Goal: Transaction & Acquisition: Register for event/course

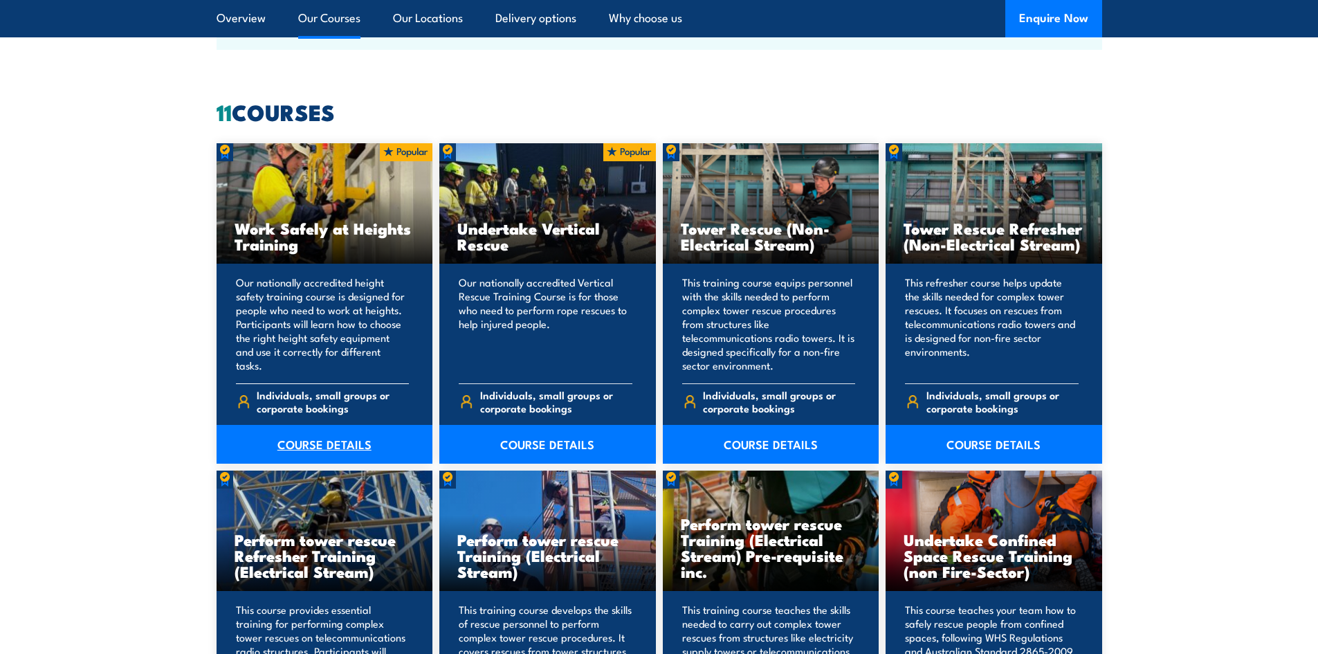
scroll to position [1038, 0]
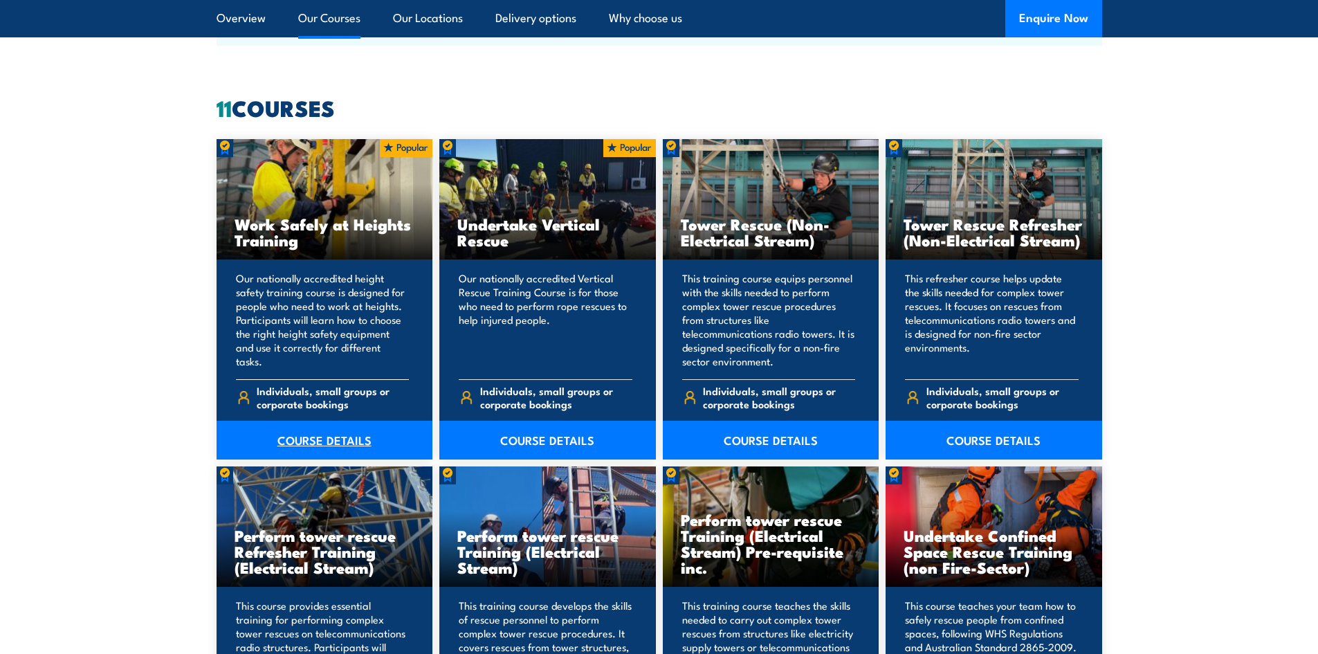
click at [311, 437] on link "COURSE DETAILS" at bounding box center [325, 440] width 217 height 39
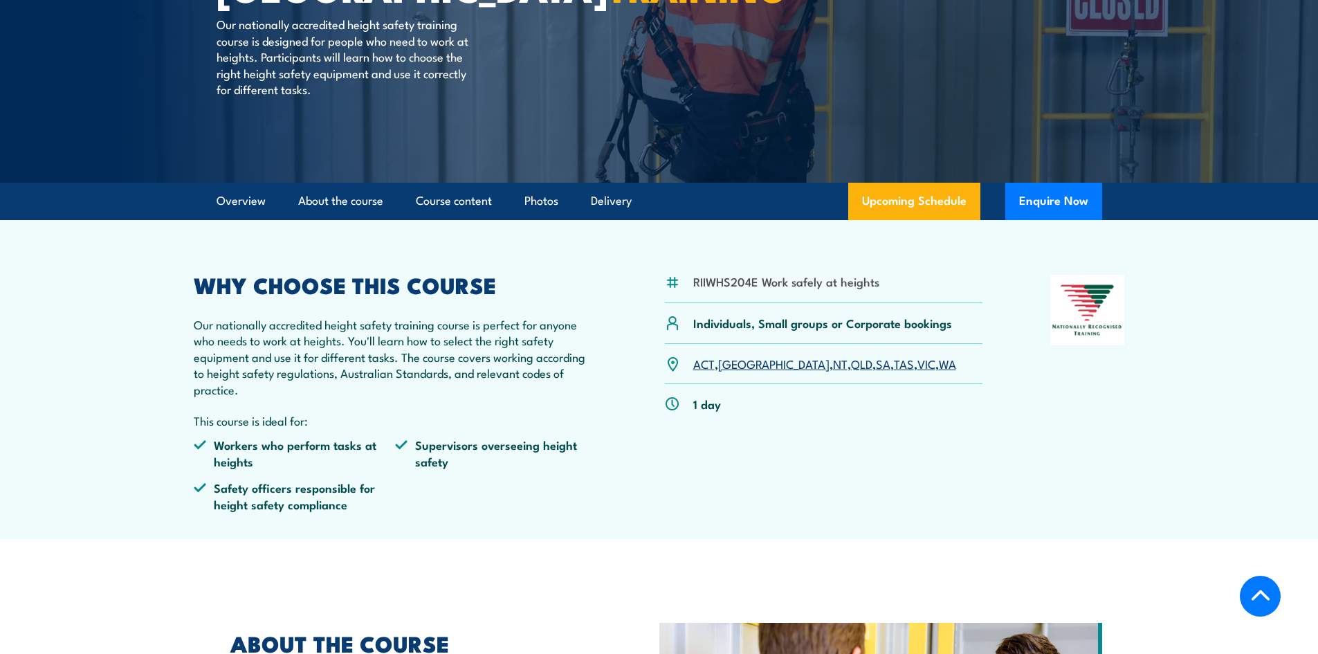
scroll to position [277, 0]
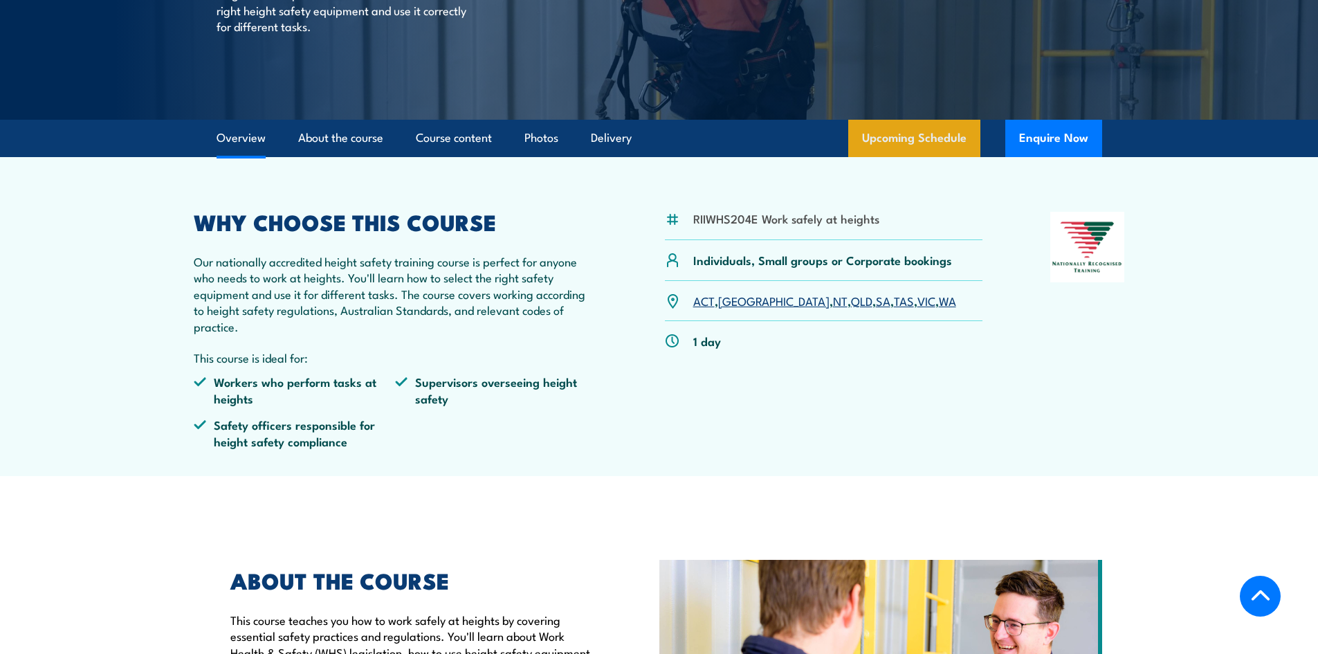
click at [936, 134] on link "Upcoming Schedule" at bounding box center [914, 138] width 132 height 37
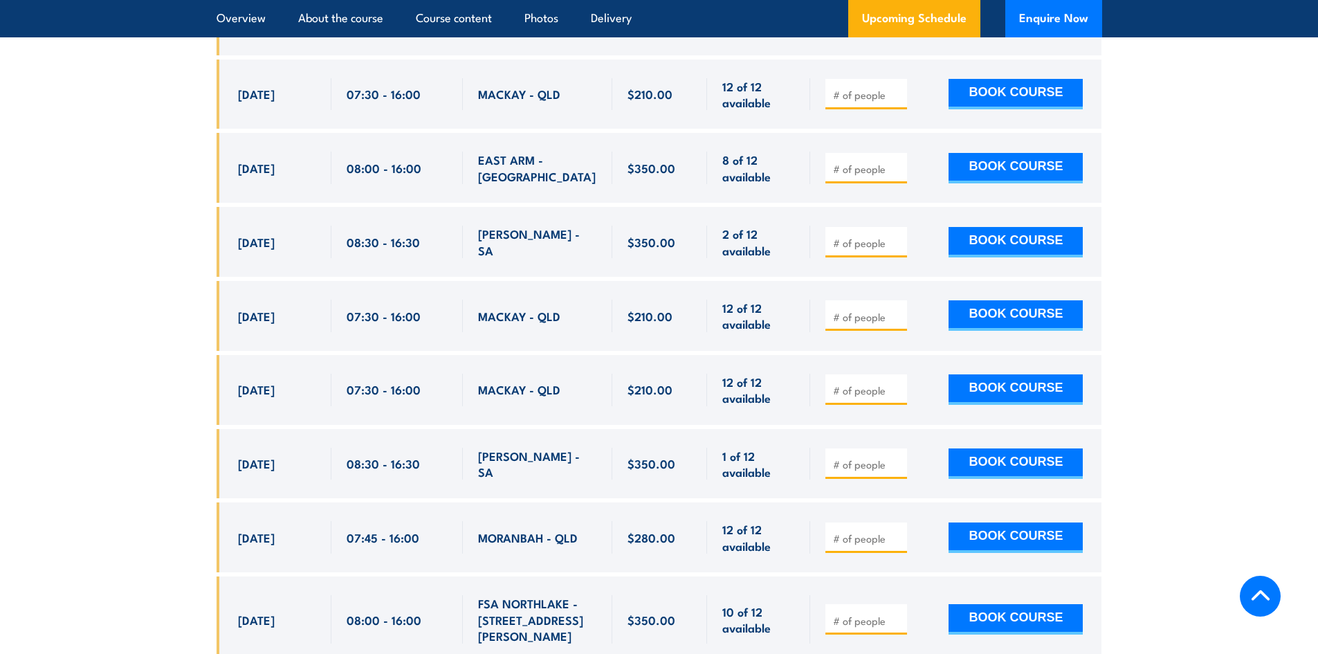
scroll to position [3033, 0]
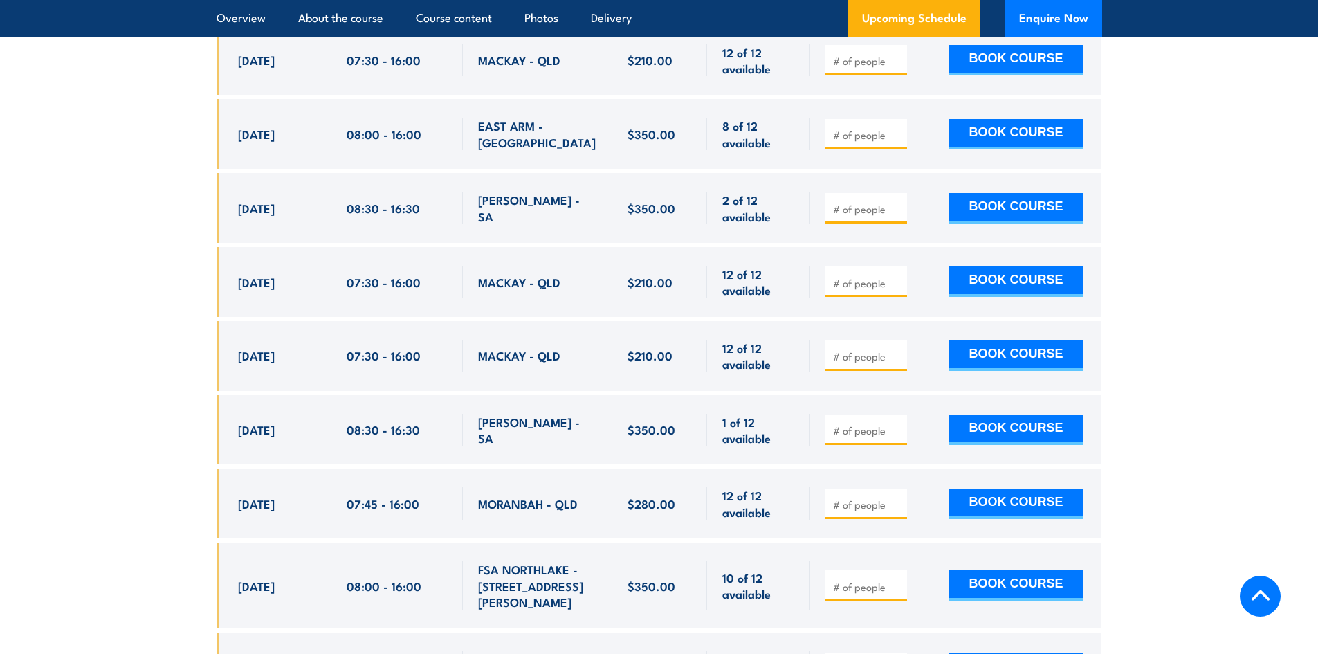
click at [855, 498] on input "number" at bounding box center [867, 505] width 69 height 14
type input "1"
click at [897, 498] on input "1" at bounding box center [867, 505] width 69 height 14
click at [1012, 489] on button "BOOK COURSE" at bounding box center [1016, 504] width 134 height 30
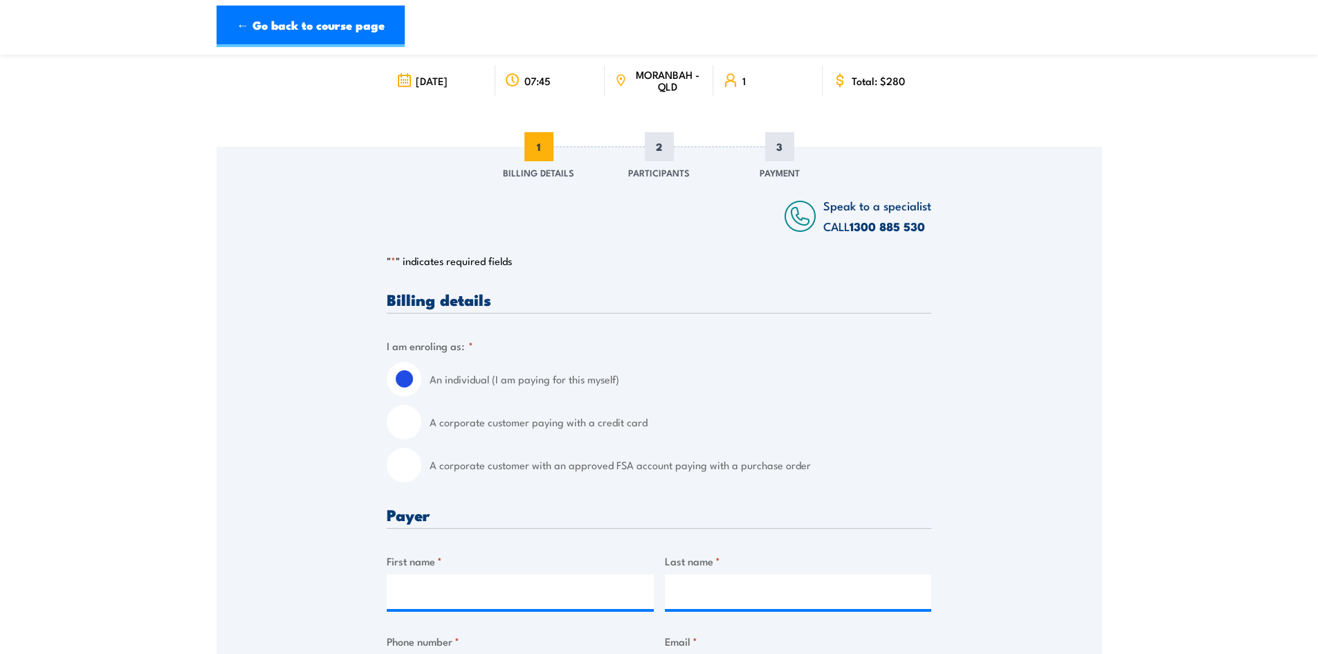
scroll to position [208, 0]
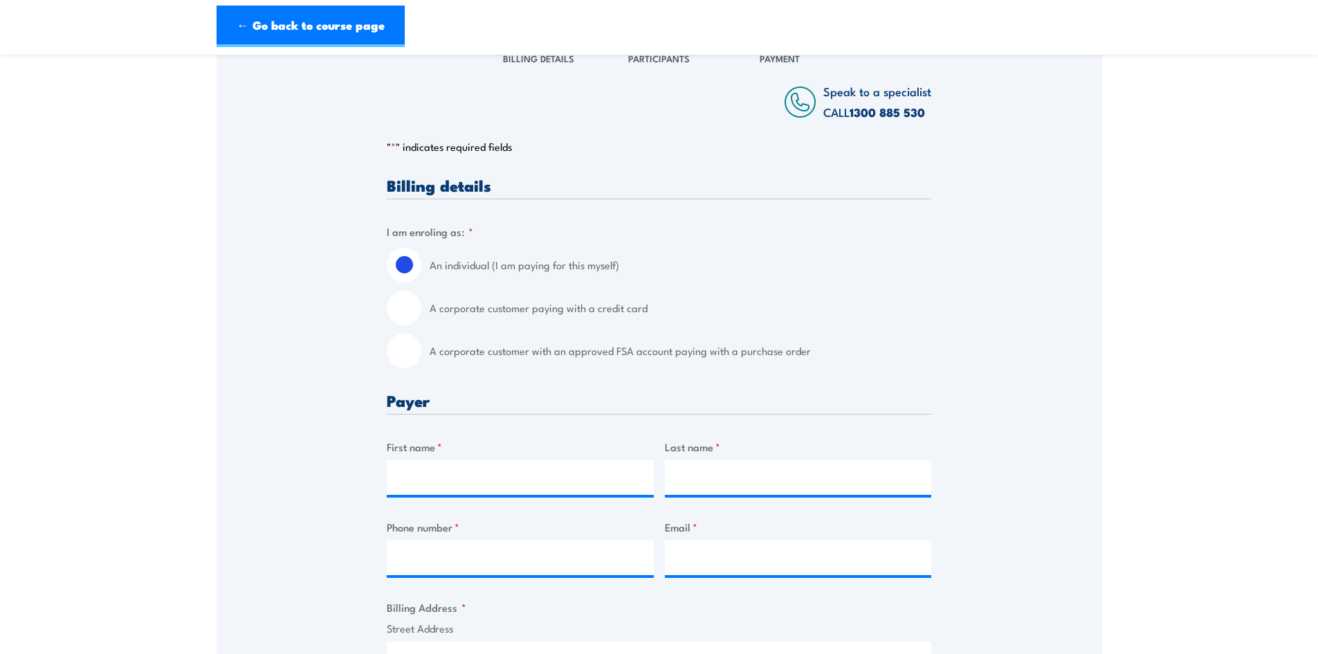
click at [405, 311] on input "A corporate customer paying with a credit card" at bounding box center [404, 308] width 35 height 35
radio input "true"
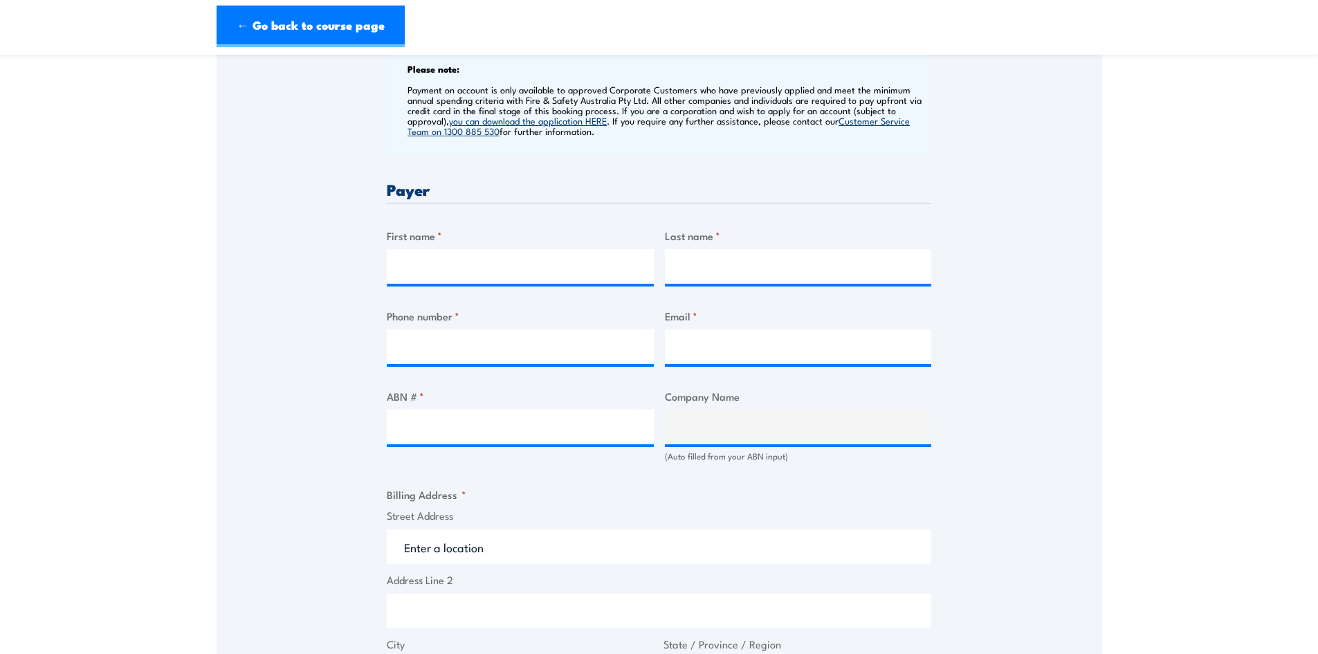
scroll to position [554, 0]
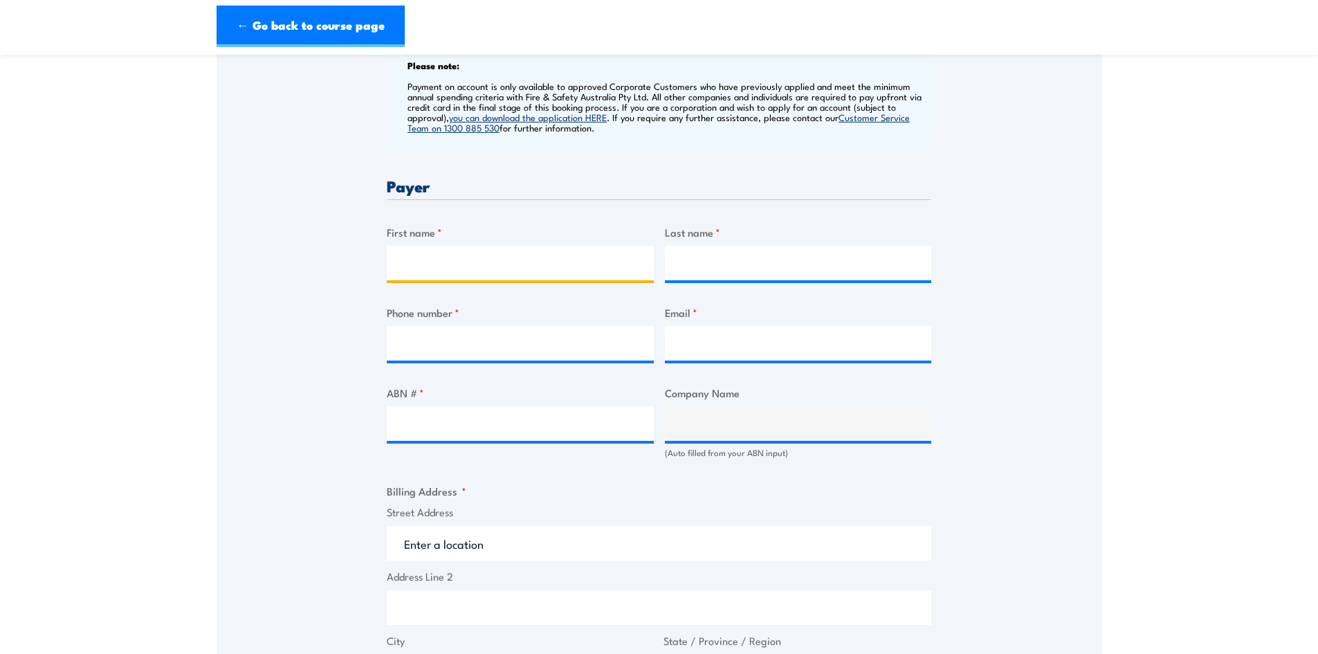
click at [457, 275] on input "First name *" at bounding box center [520, 263] width 267 height 35
type input "[PERSON_NAME]"
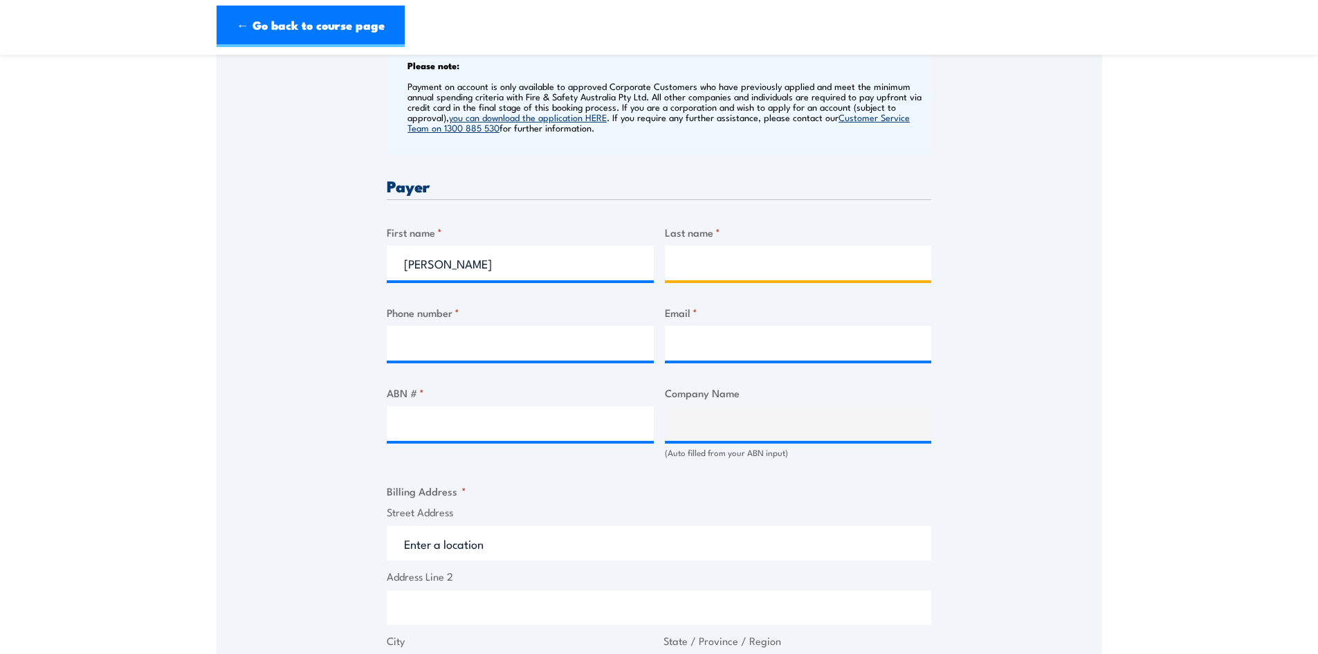
type input "[PERSON_NAME]"
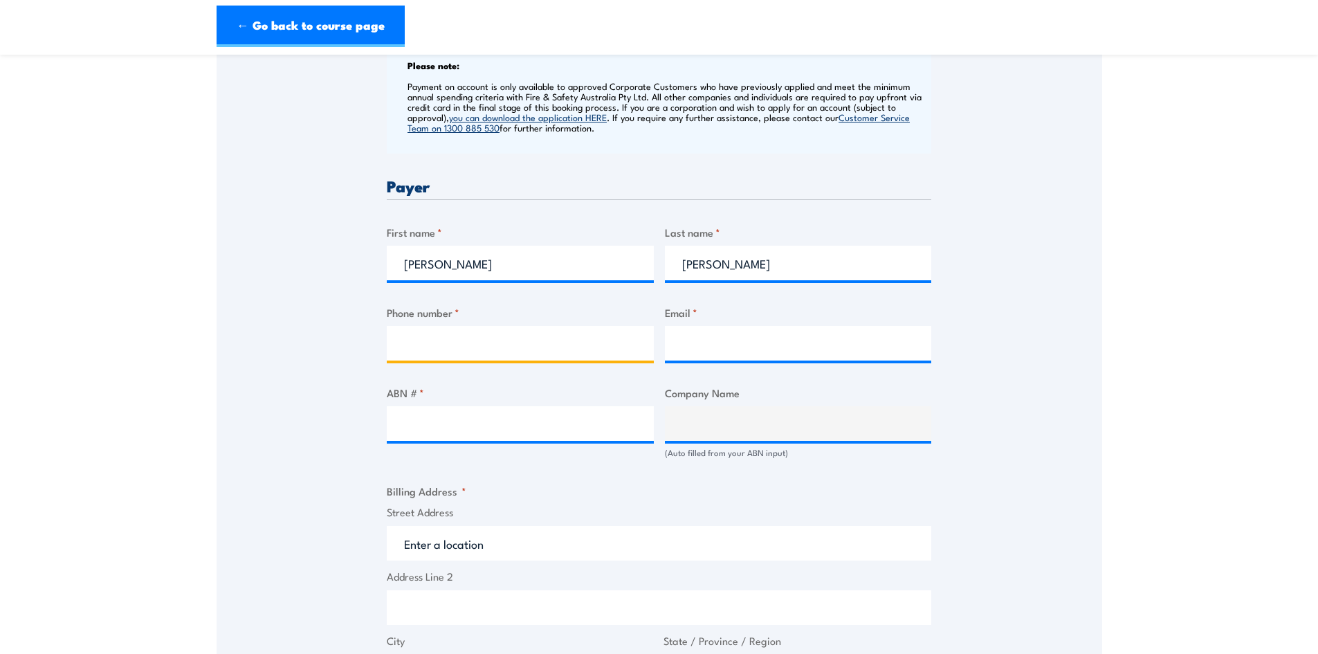
type input "0428120056"
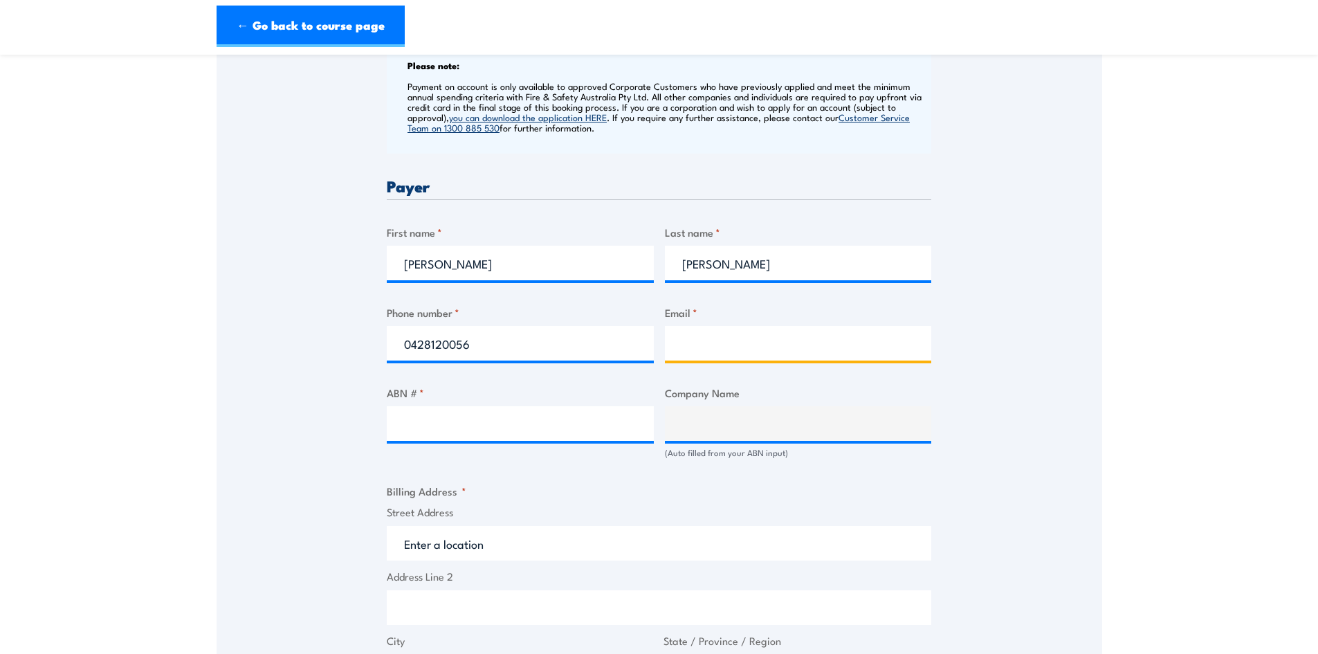
type input "[EMAIL_ADDRESS][DOMAIN_NAME]"
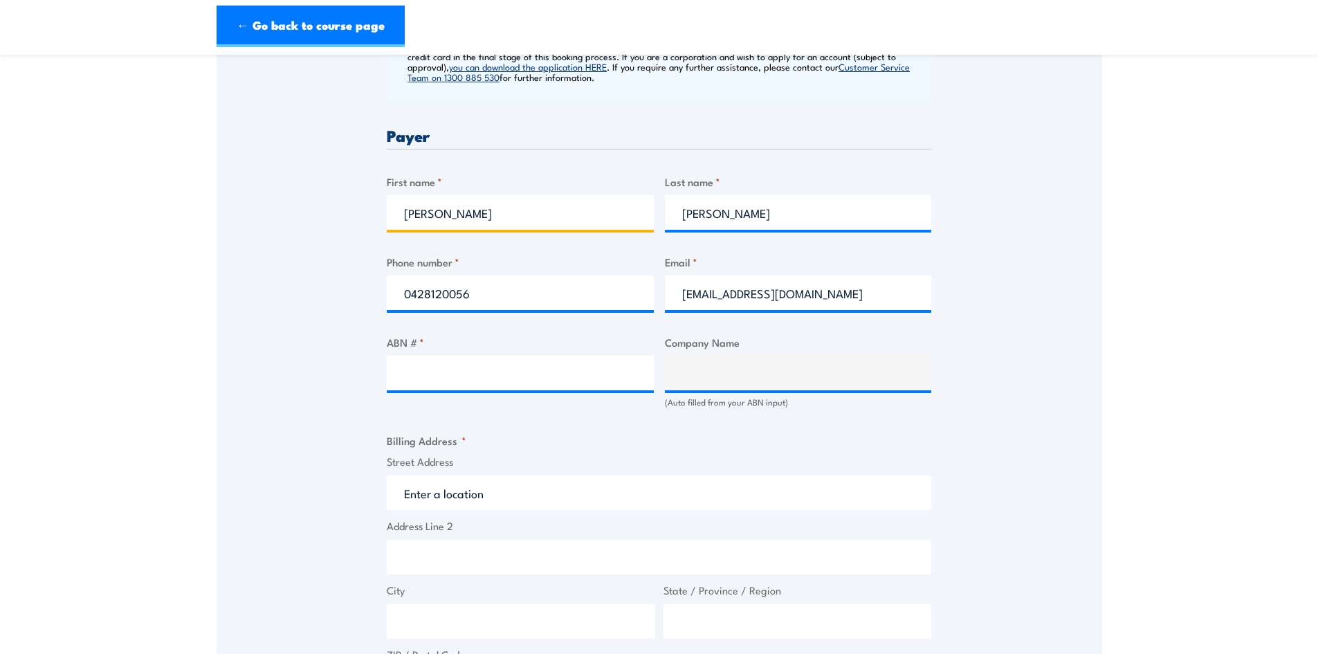
scroll to position [692, 0]
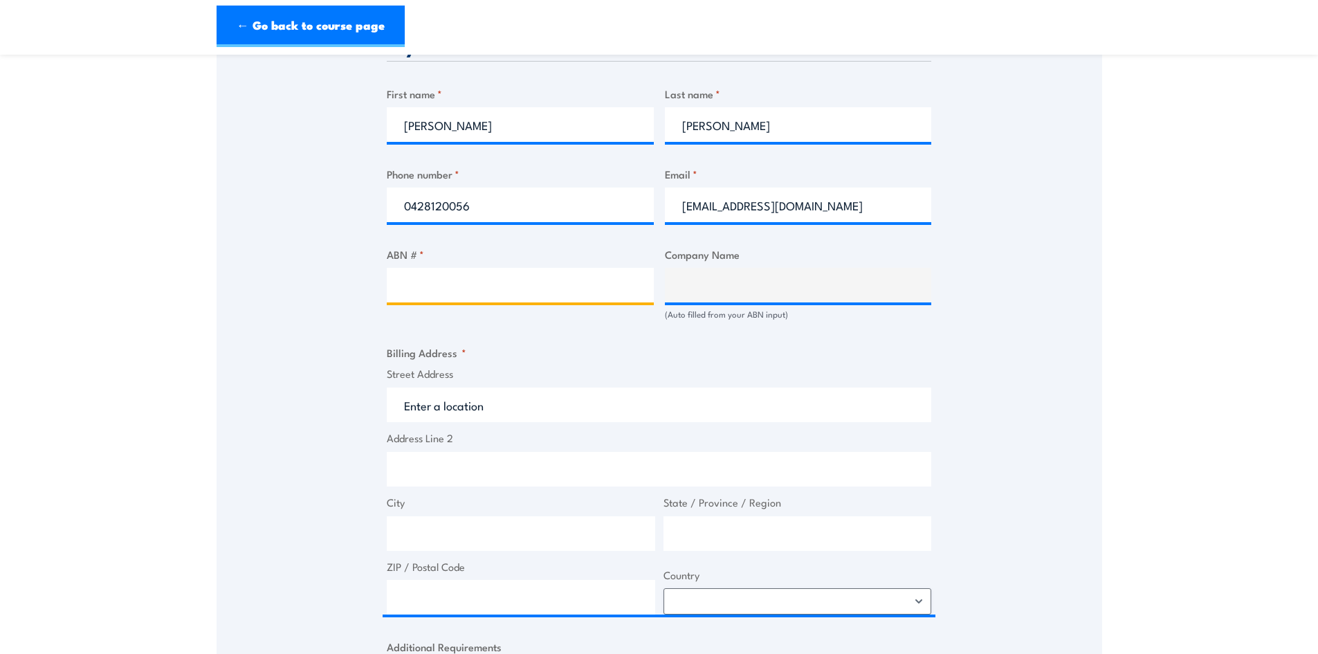
click at [543, 278] on input "ABN # *" at bounding box center [520, 285] width 267 height 35
type input "90671699684"
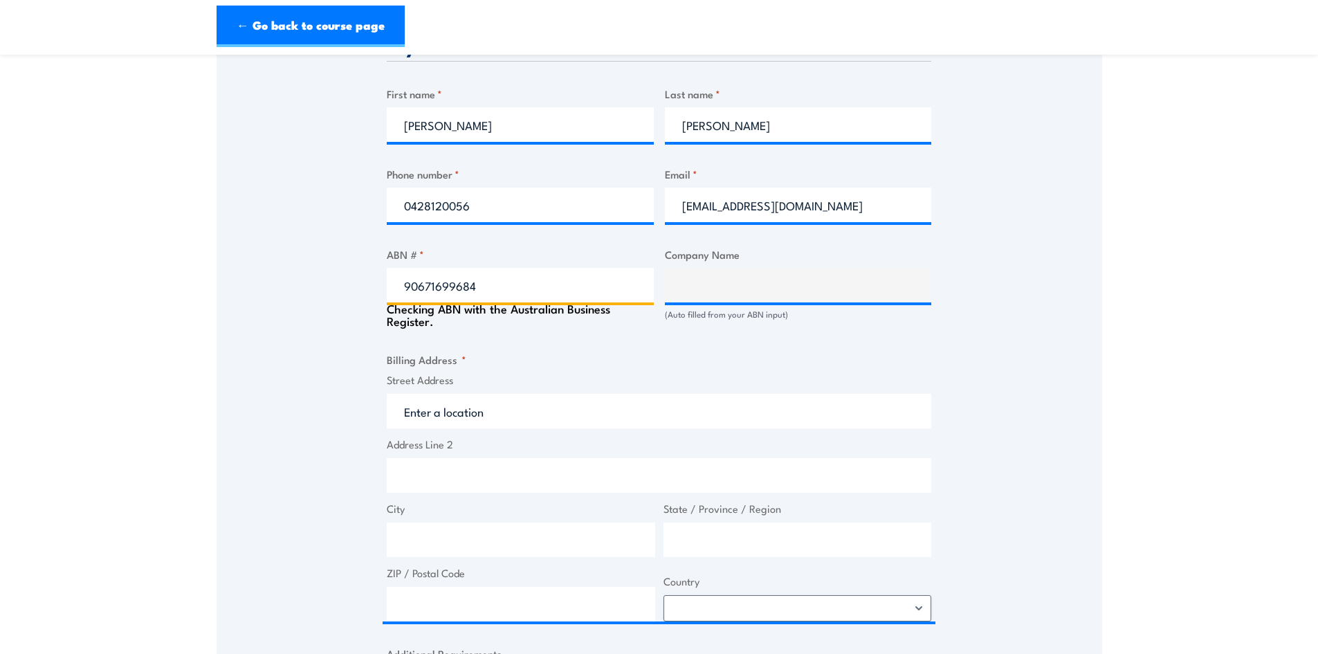
type input "[PERSON_NAME] & SON ELECTRICAL (QLD) PTY LTD"
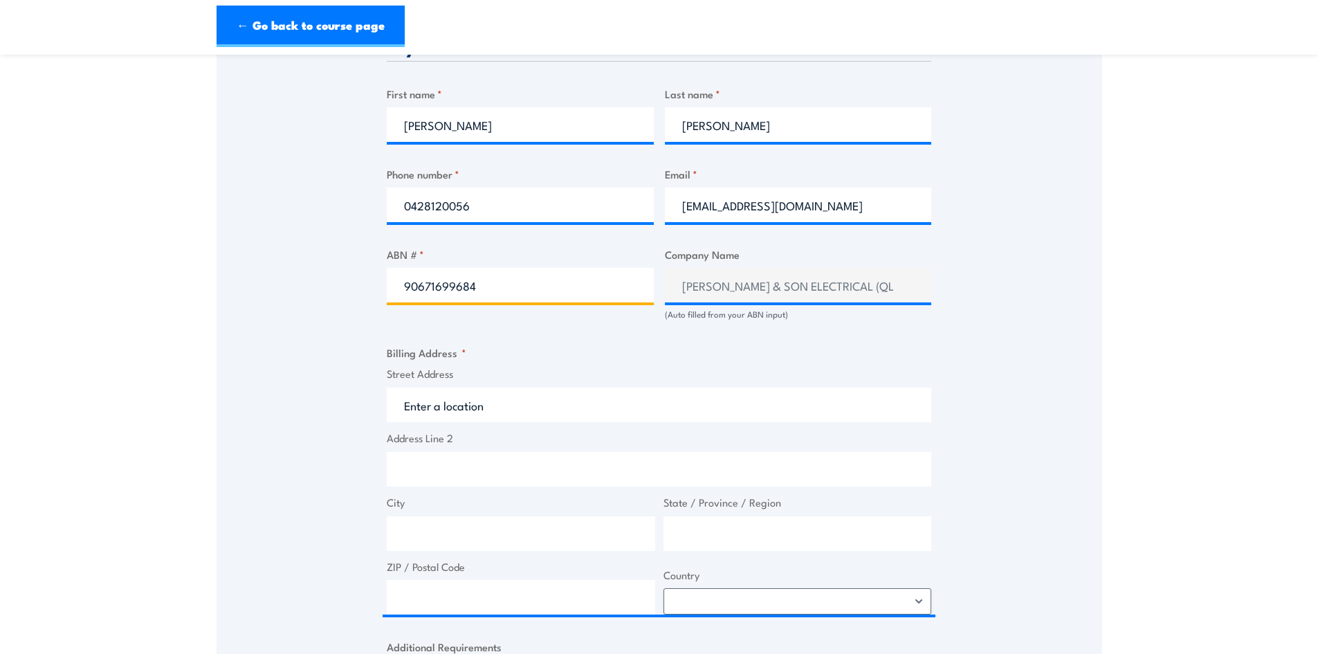
type input "90671699684"
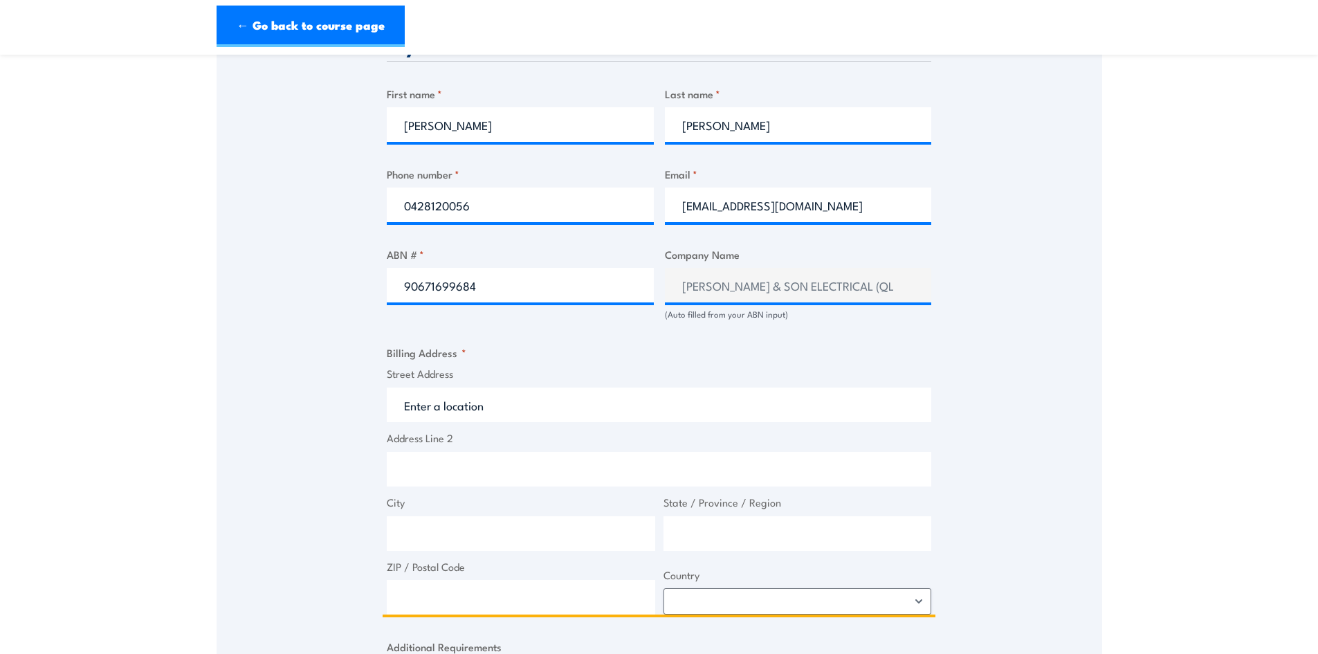
click at [550, 410] on input "Street Address" at bounding box center [659, 405] width 545 height 35
click at [507, 411] on input "Street Address" at bounding box center [659, 405] width 545 height 35
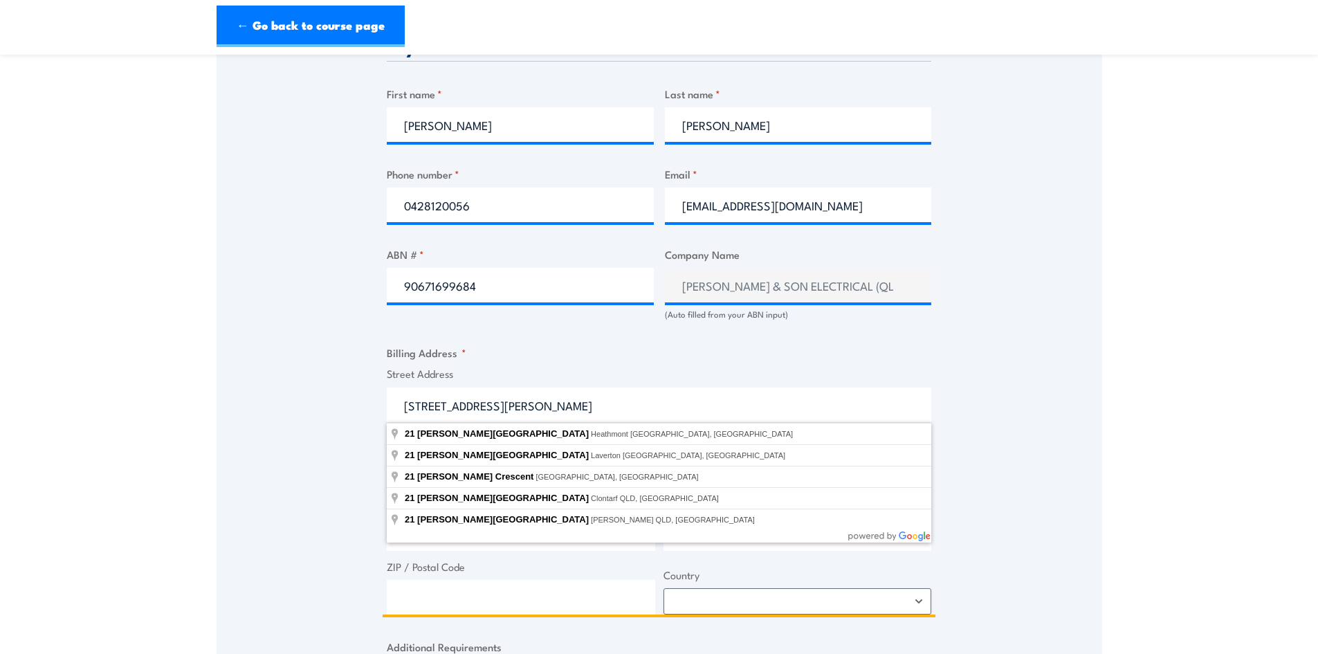
type input "[STREET_ADDRESS][PERSON_NAME]"
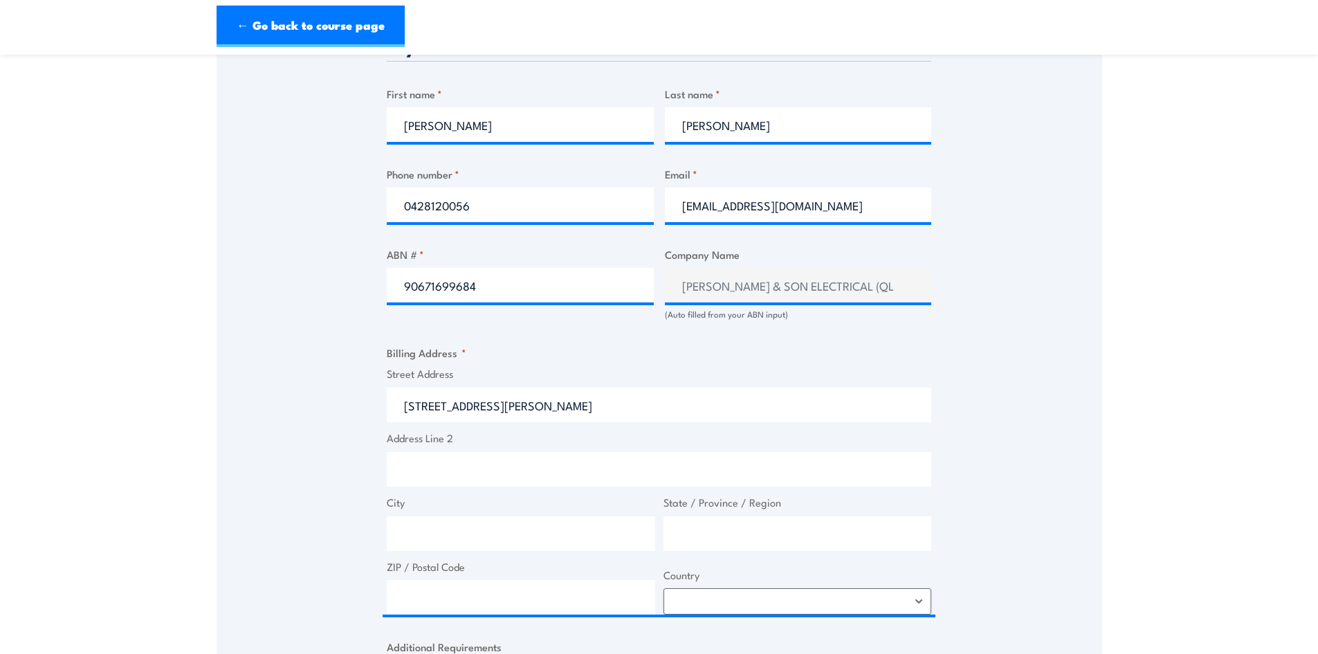
click at [334, 411] on div "Speak to a specialist CALL [PHONE_NUMBER] CALL [PHONE_NUMBER] " * " indicates r…" at bounding box center [660, 293] width 886 height 1490
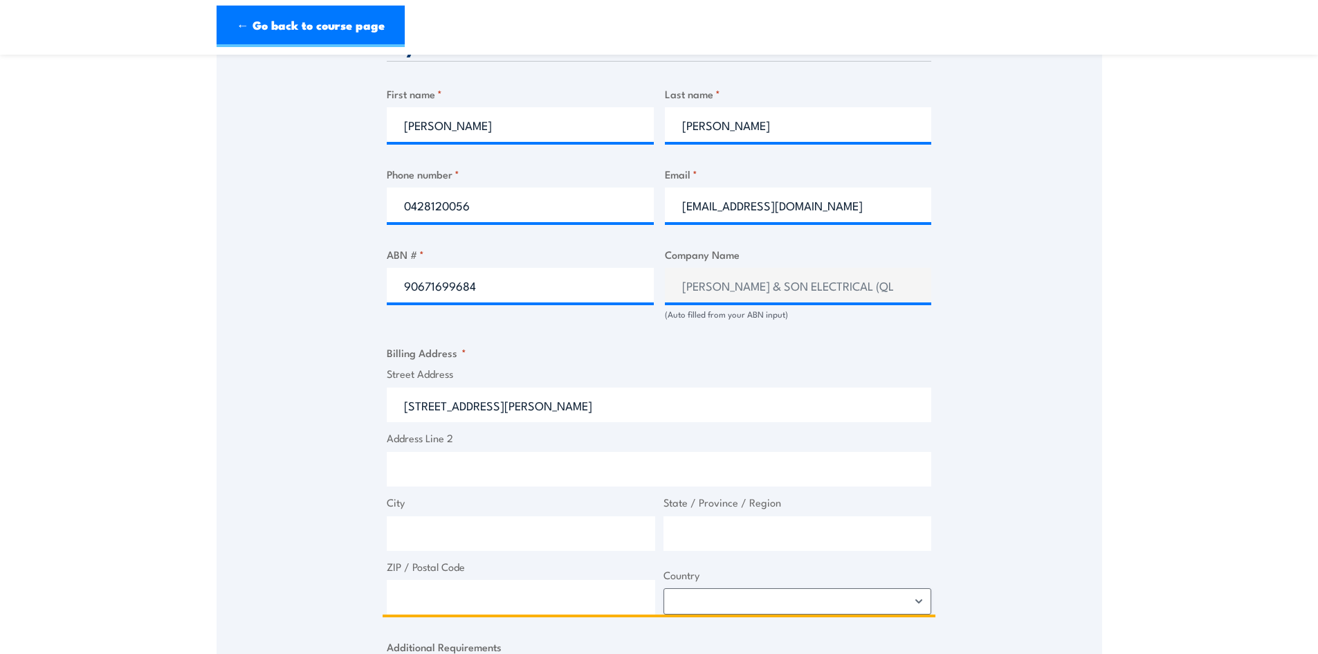
click at [446, 537] on input "City" at bounding box center [521, 533] width 269 height 35
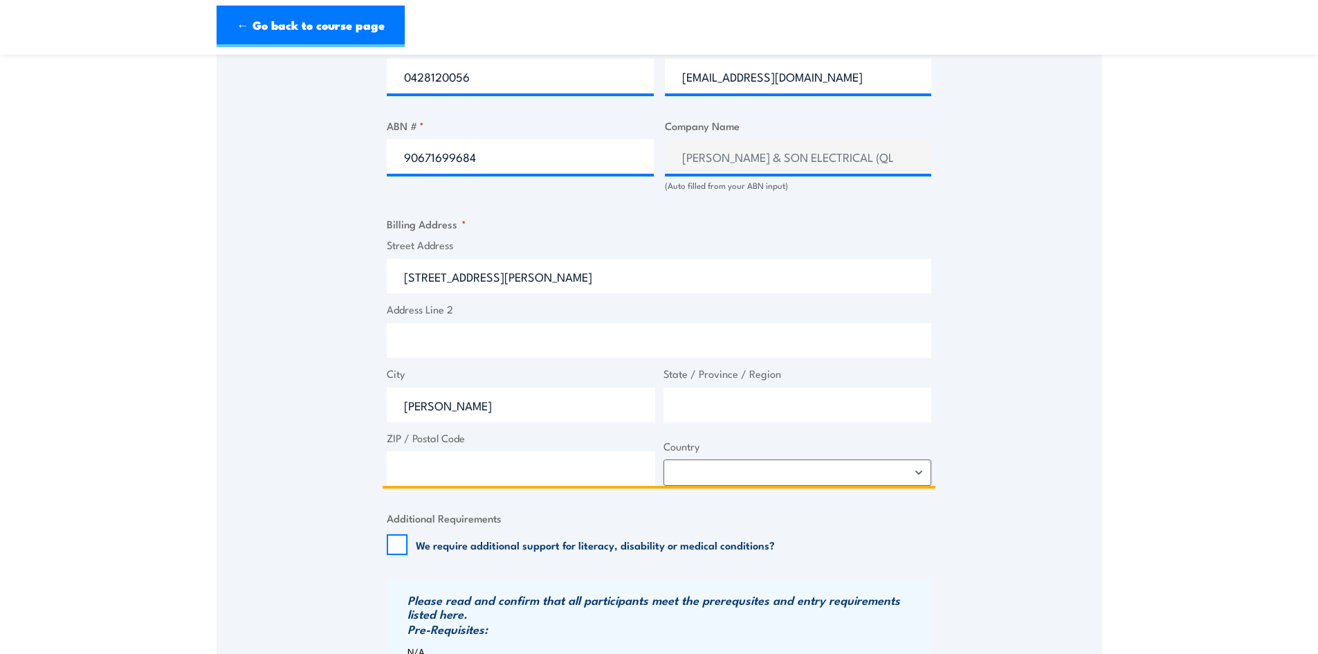
scroll to position [830, 0]
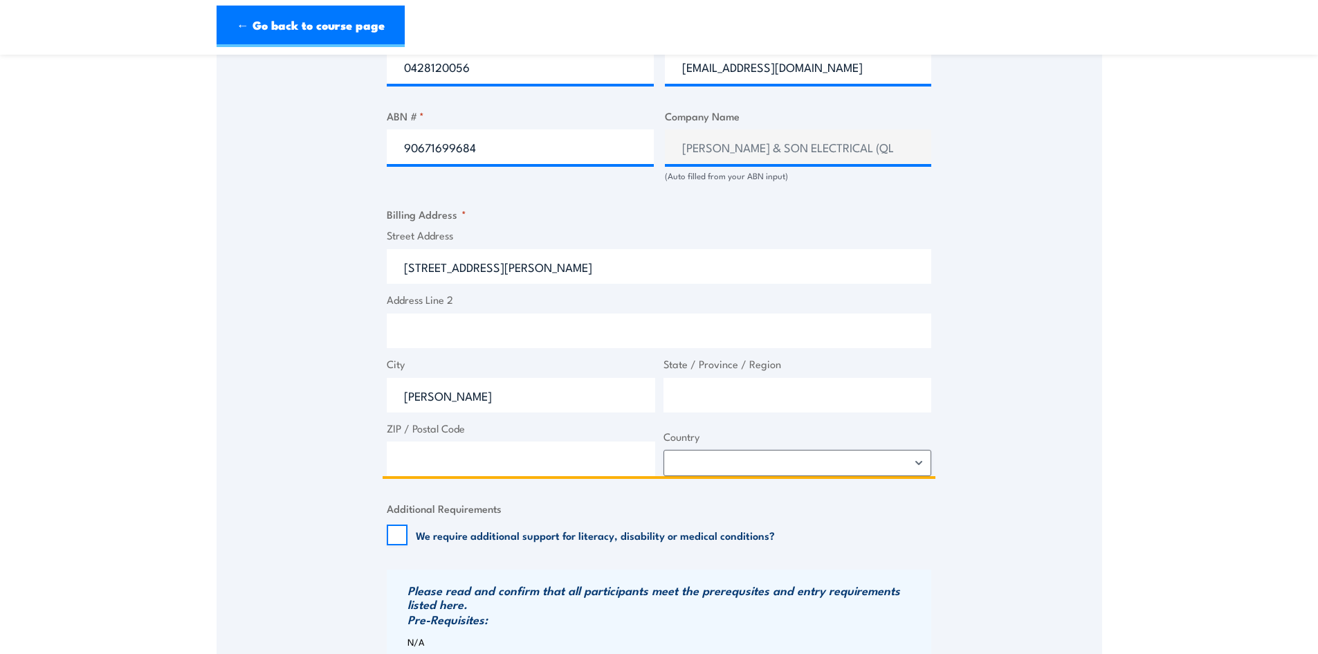
type input "[PERSON_NAME]"
click at [752, 392] on input "State / Province / Region" at bounding box center [798, 395] width 269 height 35
type input "qld"
click at [500, 462] on input "ZIP / Postal Code" at bounding box center [521, 459] width 269 height 35
type input "4745"
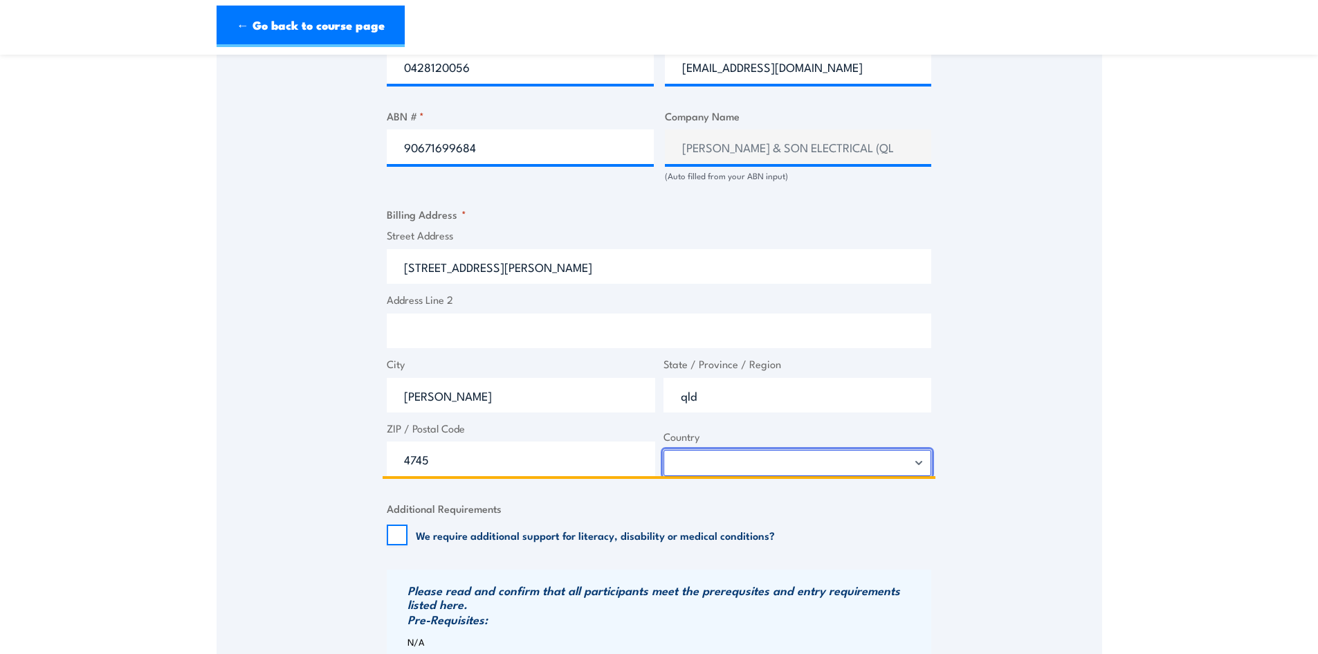
click at [840, 458] on select "[GEOGRAPHIC_DATA] [GEOGRAPHIC_DATA] [GEOGRAPHIC_DATA] [US_STATE] [GEOGRAPHIC_DA…" at bounding box center [798, 463] width 269 height 26
select select "[GEOGRAPHIC_DATA]"
click at [664, 450] on select "[GEOGRAPHIC_DATA] [GEOGRAPHIC_DATA] [GEOGRAPHIC_DATA] [US_STATE] [GEOGRAPHIC_DA…" at bounding box center [798, 463] width 269 height 26
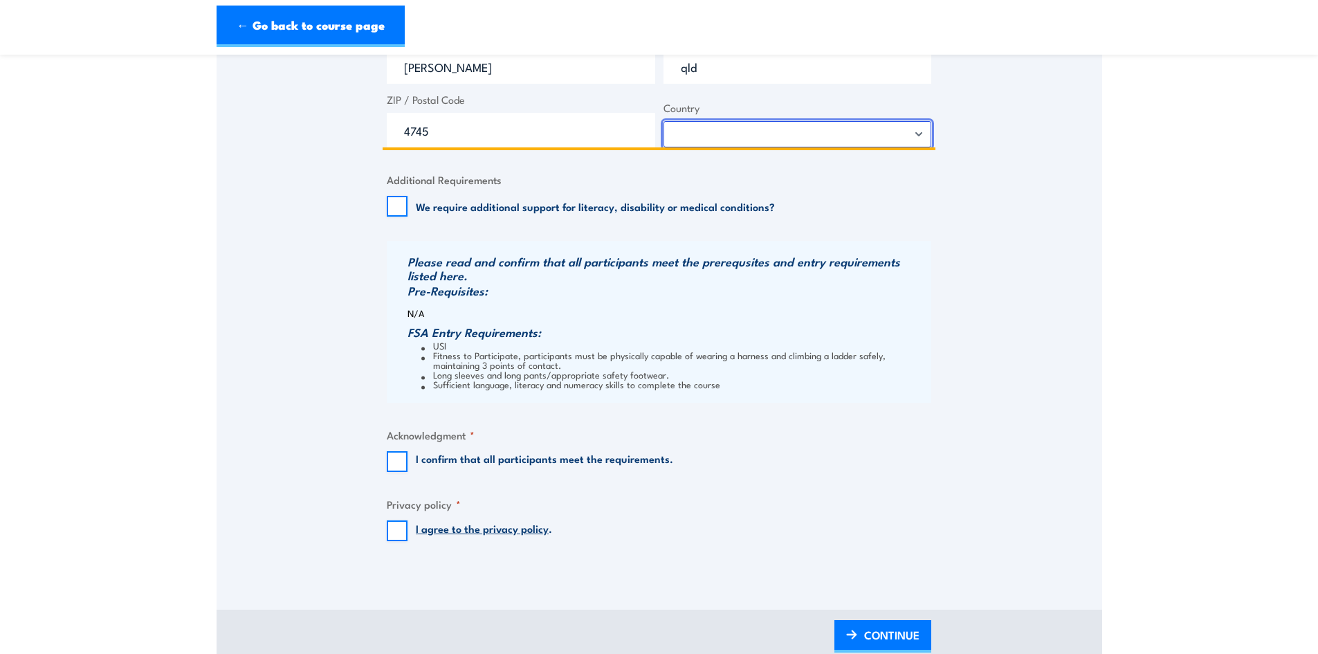
scroll to position [1176, 0]
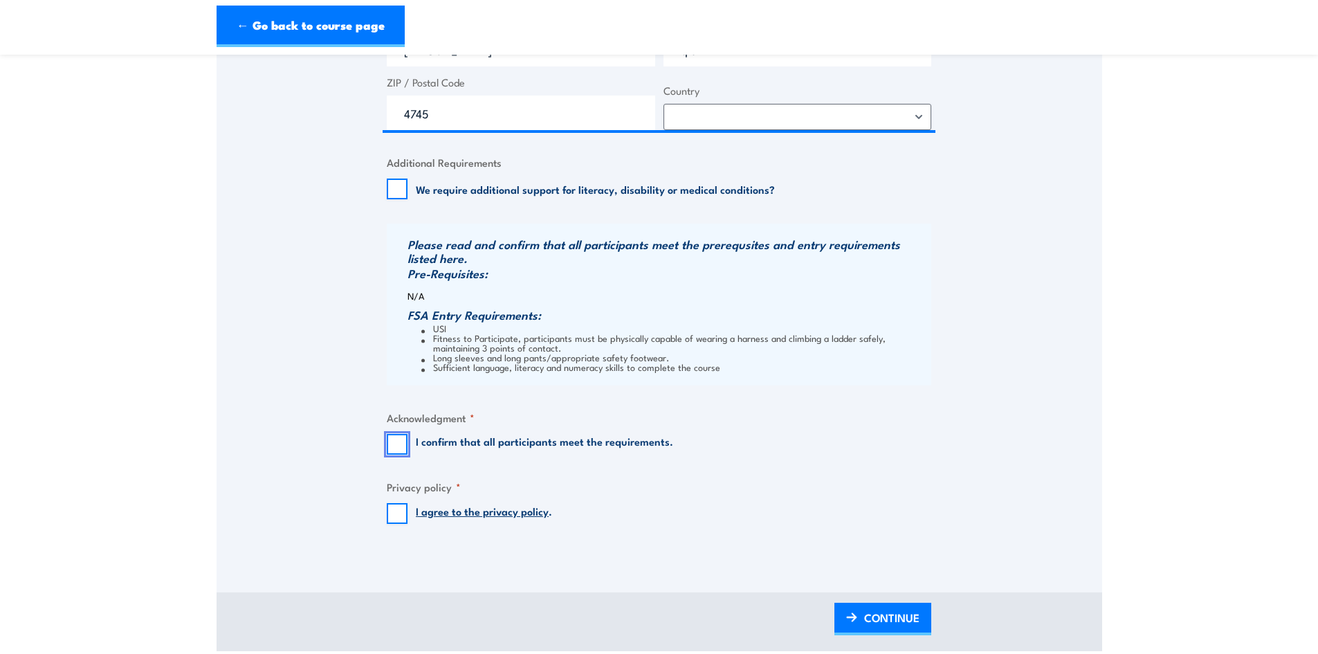
click at [398, 442] on input "I confirm that all participants meet the requirements." at bounding box center [397, 444] width 21 height 21
checkbox input "true"
click at [388, 514] on input "I agree to the privacy policy ." at bounding box center [397, 513] width 21 height 21
checkbox input "true"
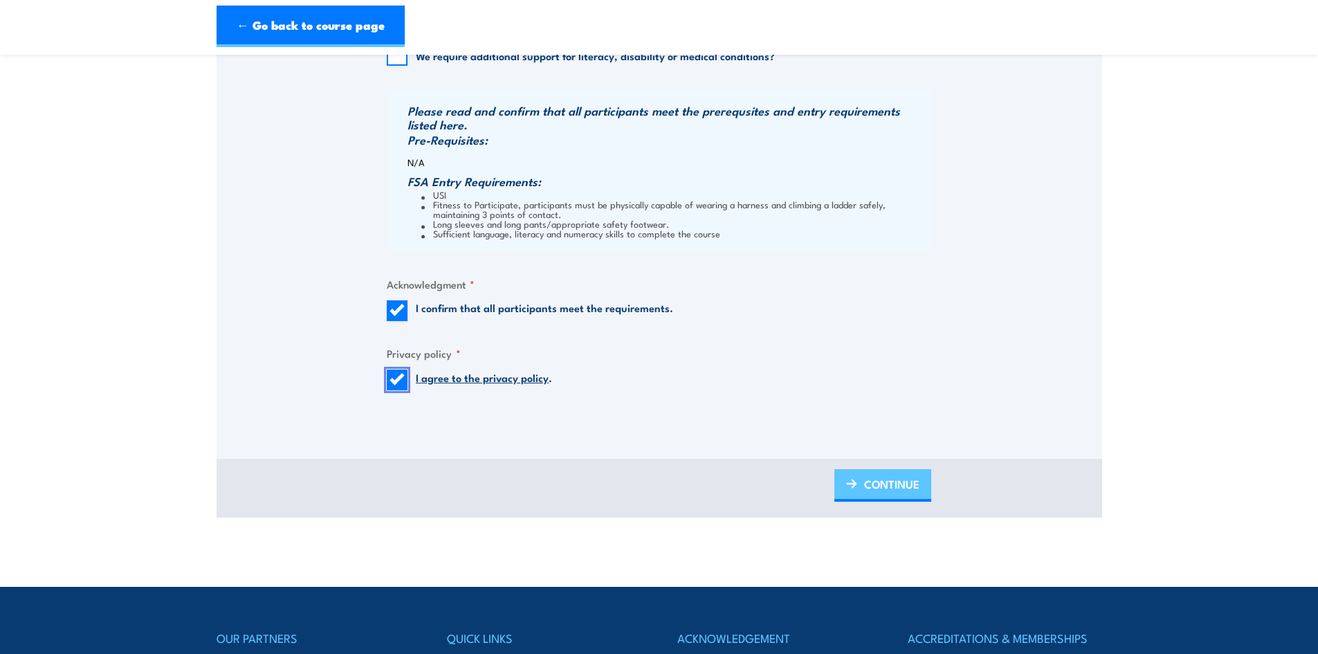
scroll to position [1315, 0]
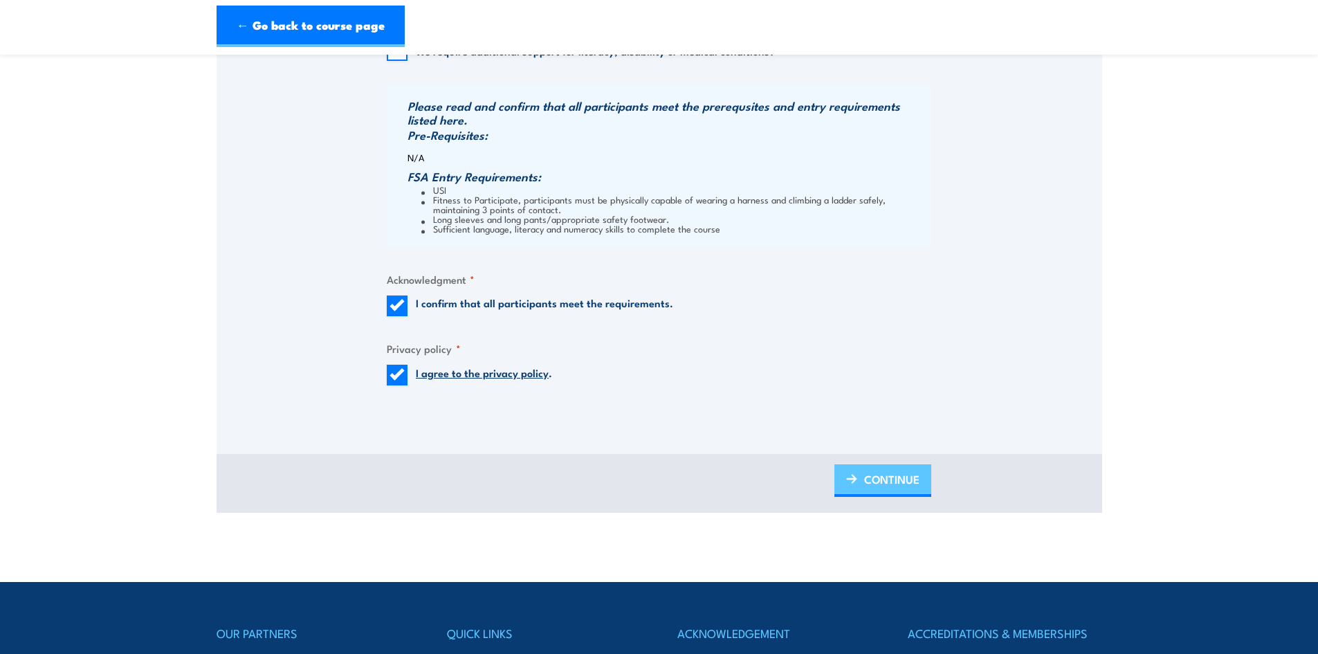
click at [893, 479] on span "CONTINUE" at bounding box center [891, 479] width 55 height 37
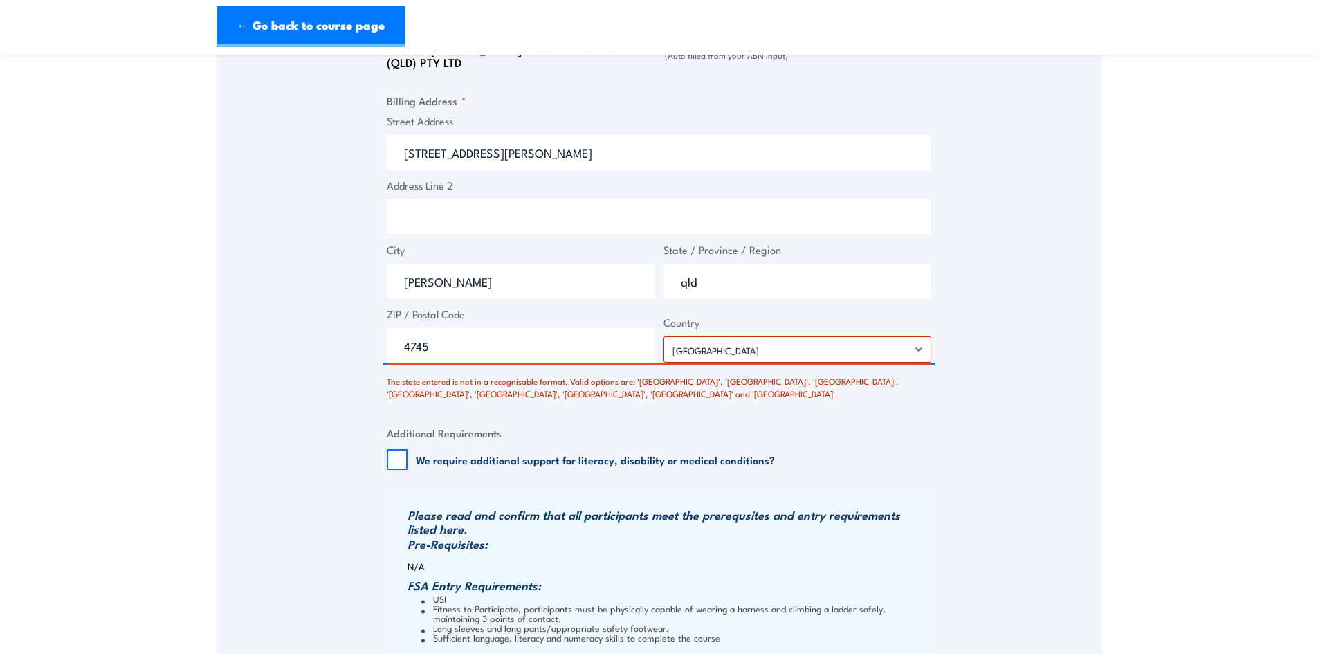
scroll to position [1006, 0]
click at [720, 285] on input "qld" at bounding box center [798, 280] width 269 height 35
click at [712, 282] on input "qld" at bounding box center [798, 280] width 269 height 35
click at [711, 282] on input "qld" at bounding box center [798, 280] width 269 height 35
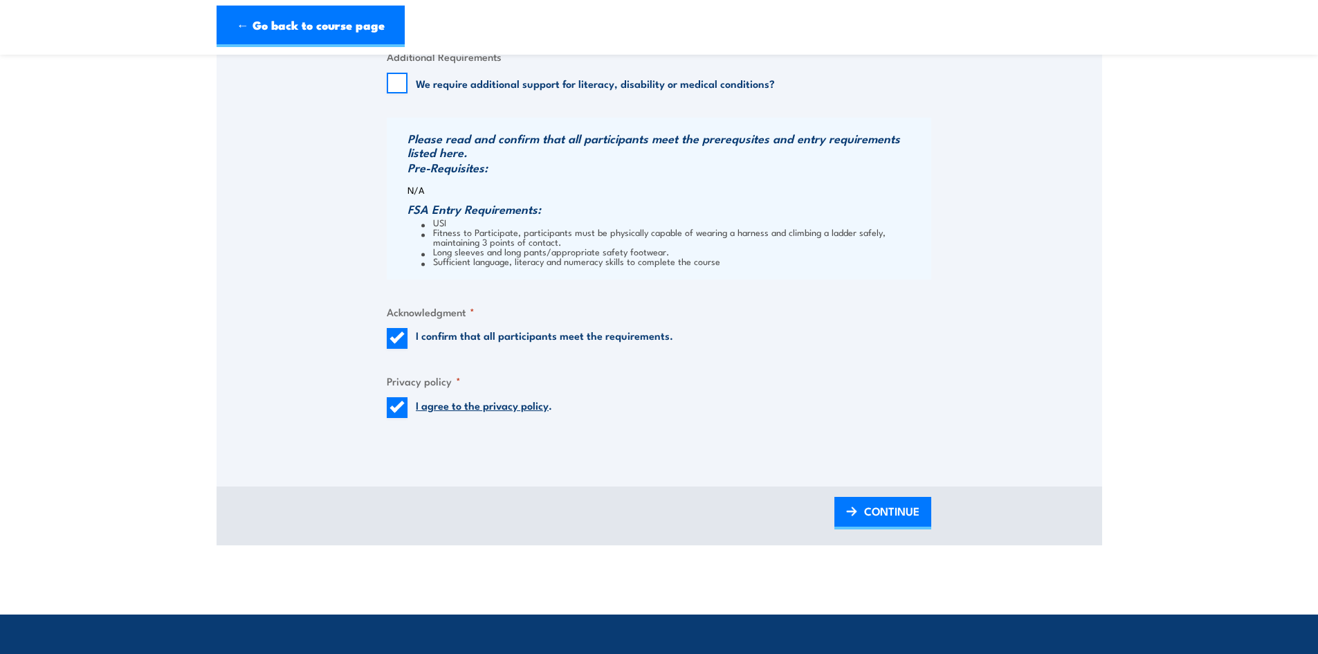
scroll to position [1421, 0]
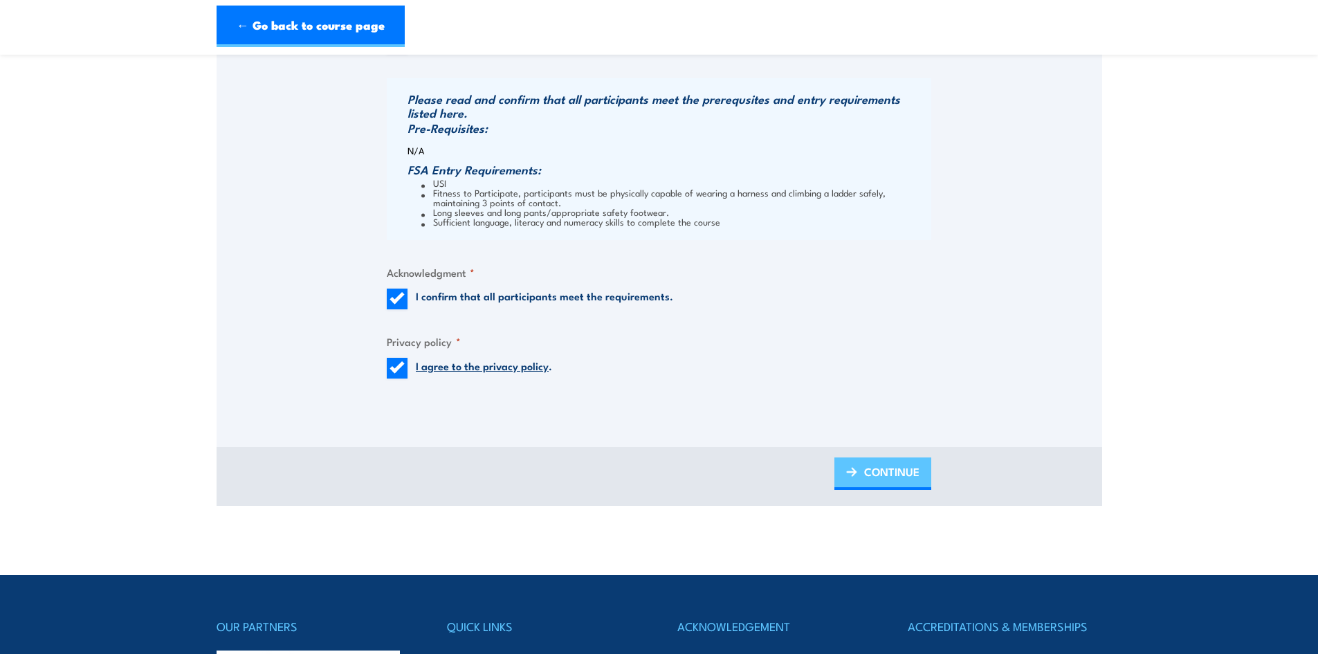
type input "QLD"
click at [896, 468] on span "CONTINUE" at bounding box center [891, 471] width 55 height 37
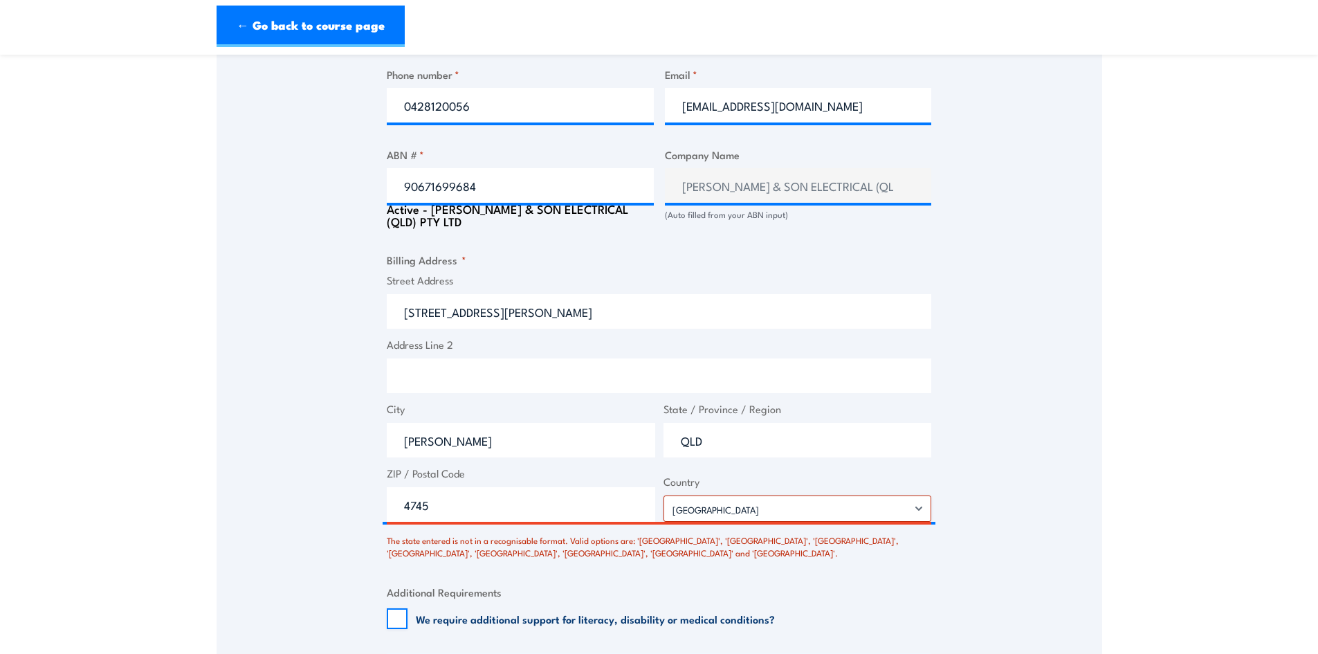
scroll to position [867, 0]
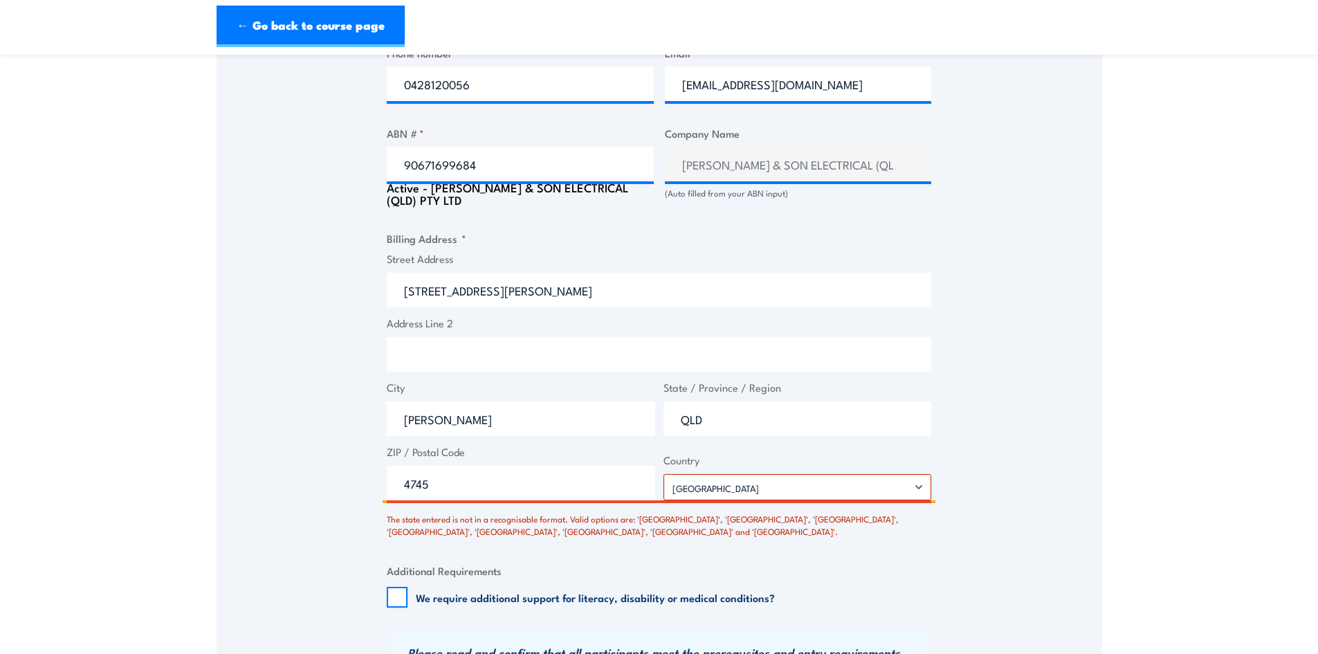
click at [770, 414] on input "QLD" at bounding box center [798, 418] width 269 height 35
click at [772, 412] on input "QLD" at bounding box center [798, 418] width 269 height 35
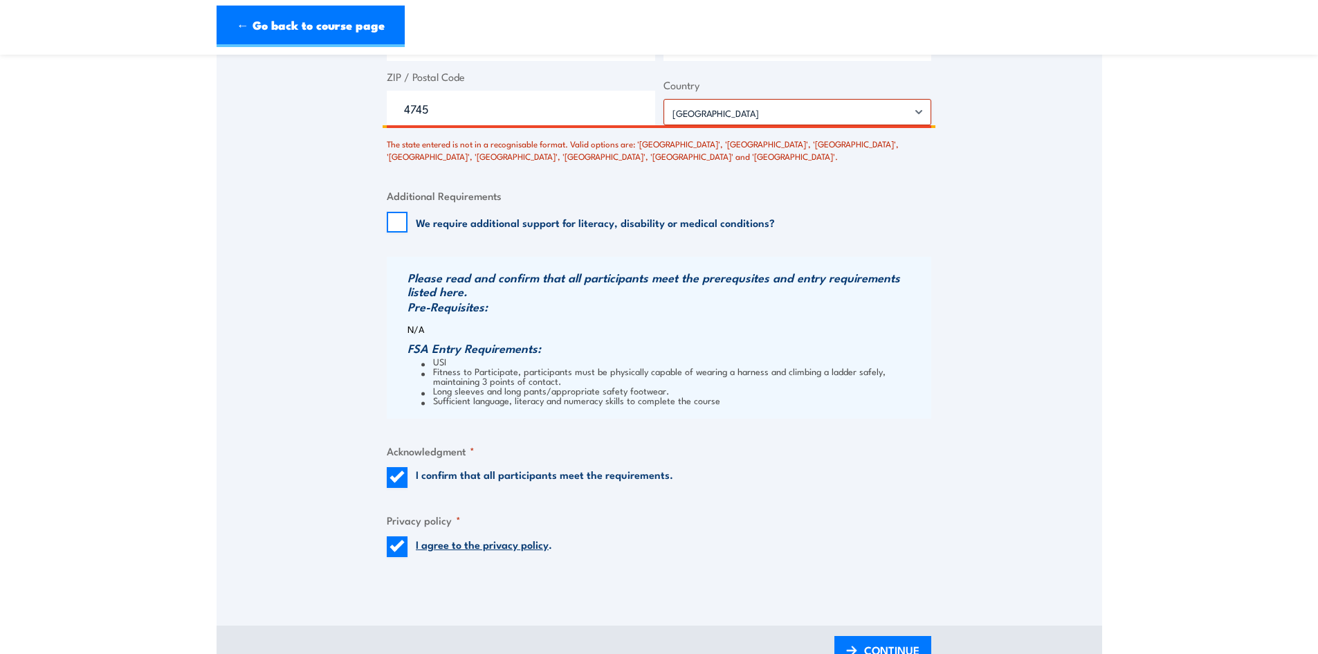
scroll to position [1282, 0]
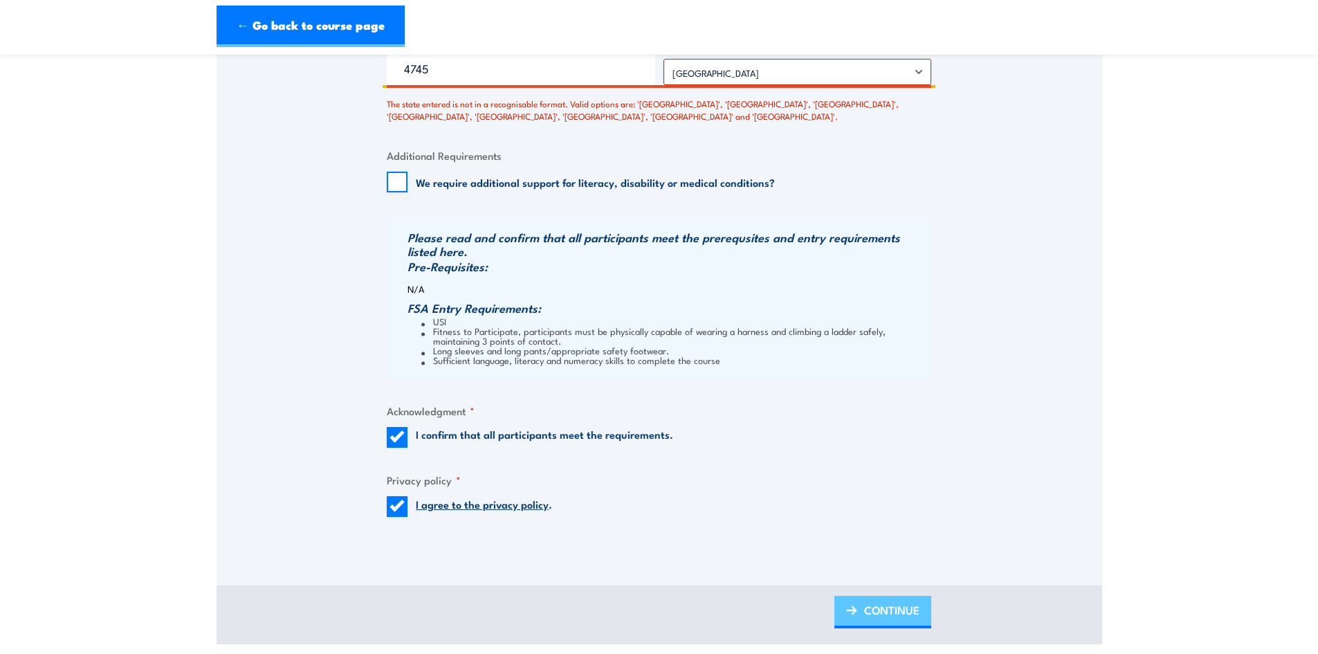
type input "[GEOGRAPHIC_DATA]"
click at [869, 603] on span "CONTINUE" at bounding box center [891, 610] width 55 height 37
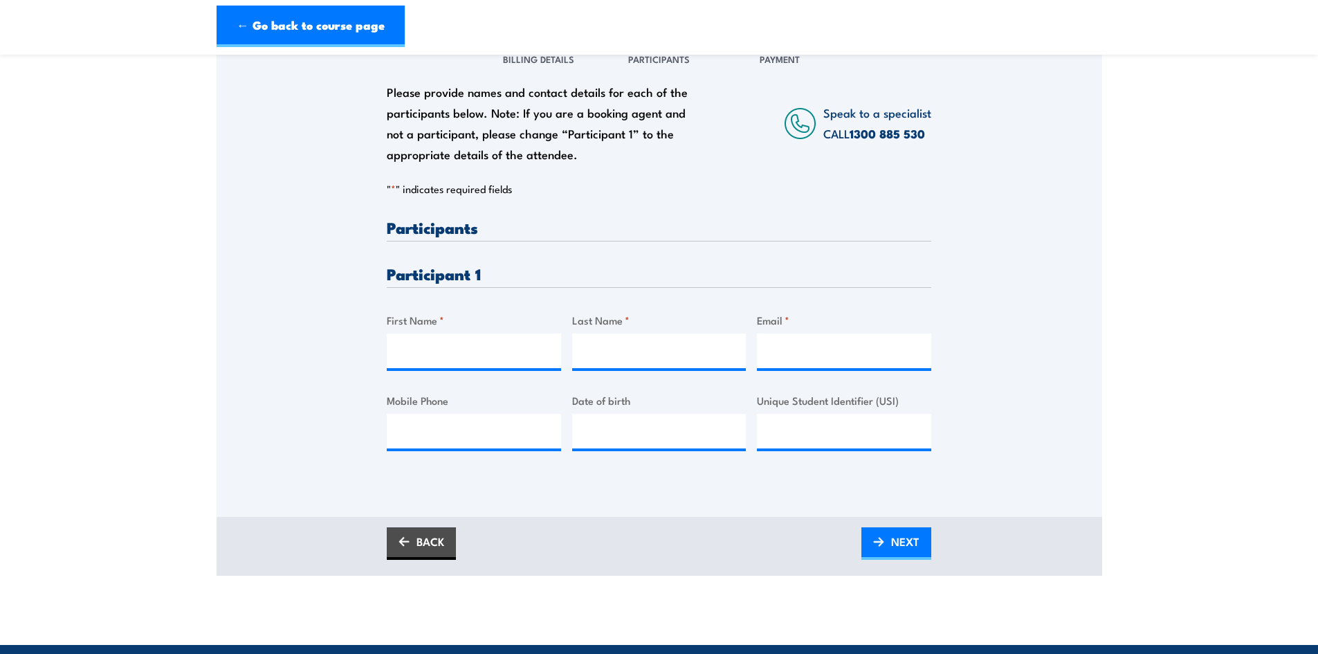
scroll to position [208, 0]
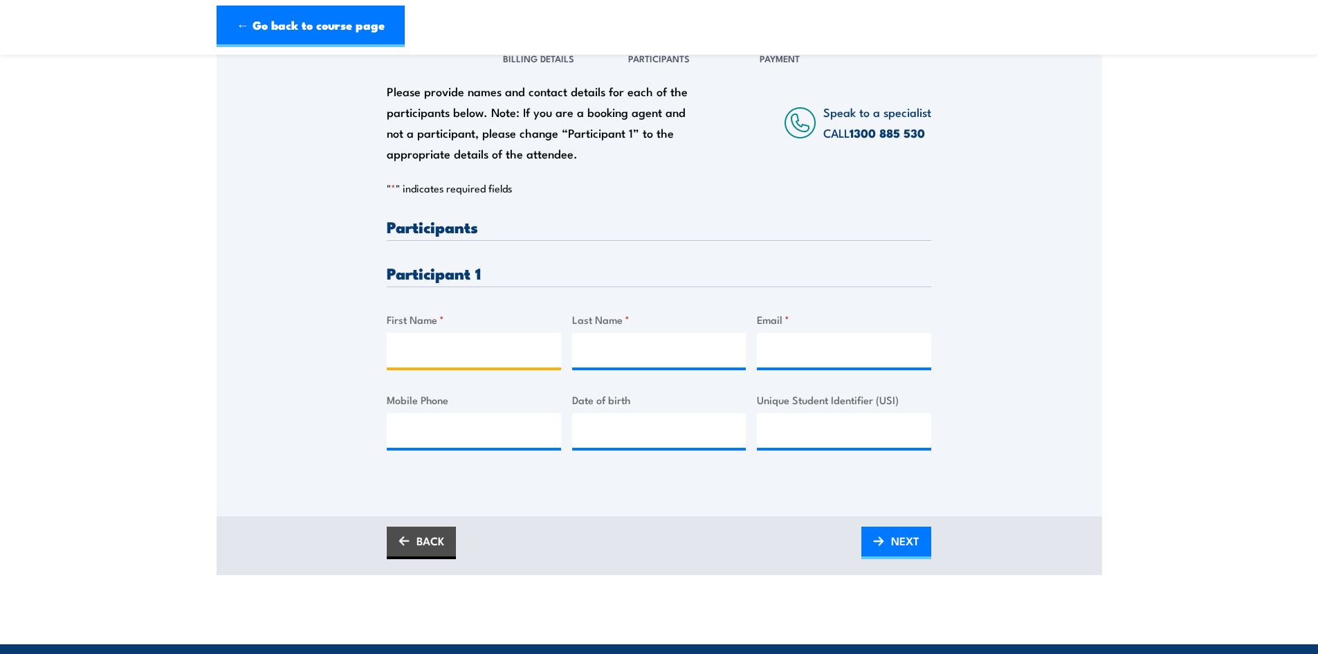
click at [473, 356] on input "First Name *" at bounding box center [474, 350] width 174 height 35
type input "[PERSON_NAME]"
click at [633, 336] on input "Last Name *" at bounding box center [659, 350] width 174 height 35
type input "White"
click at [845, 349] on input "Email *" at bounding box center [844, 350] width 174 height 35
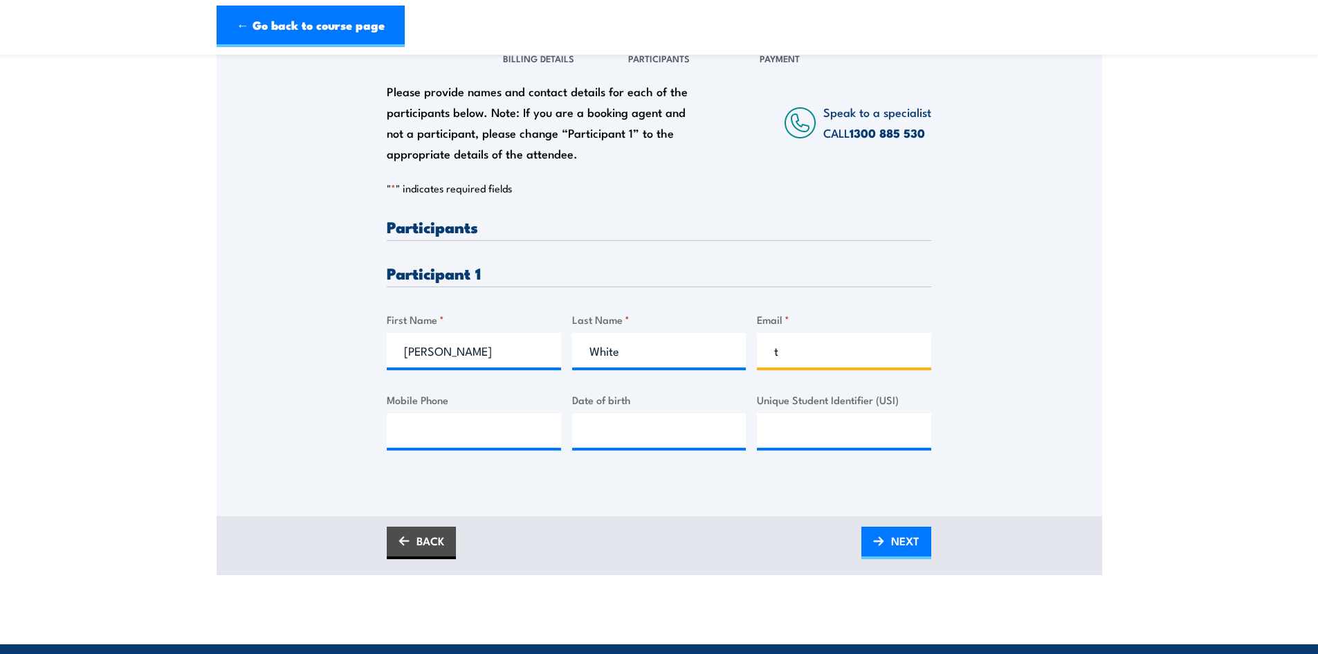
type input "t"
click at [454, 424] on input "Mobile Phone" at bounding box center [474, 430] width 174 height 35
type input "0488772190"
click at [672, 444] on input "__/__/____" at bounding box center [659, 430] width 174 height 35
type input "[DATE]"
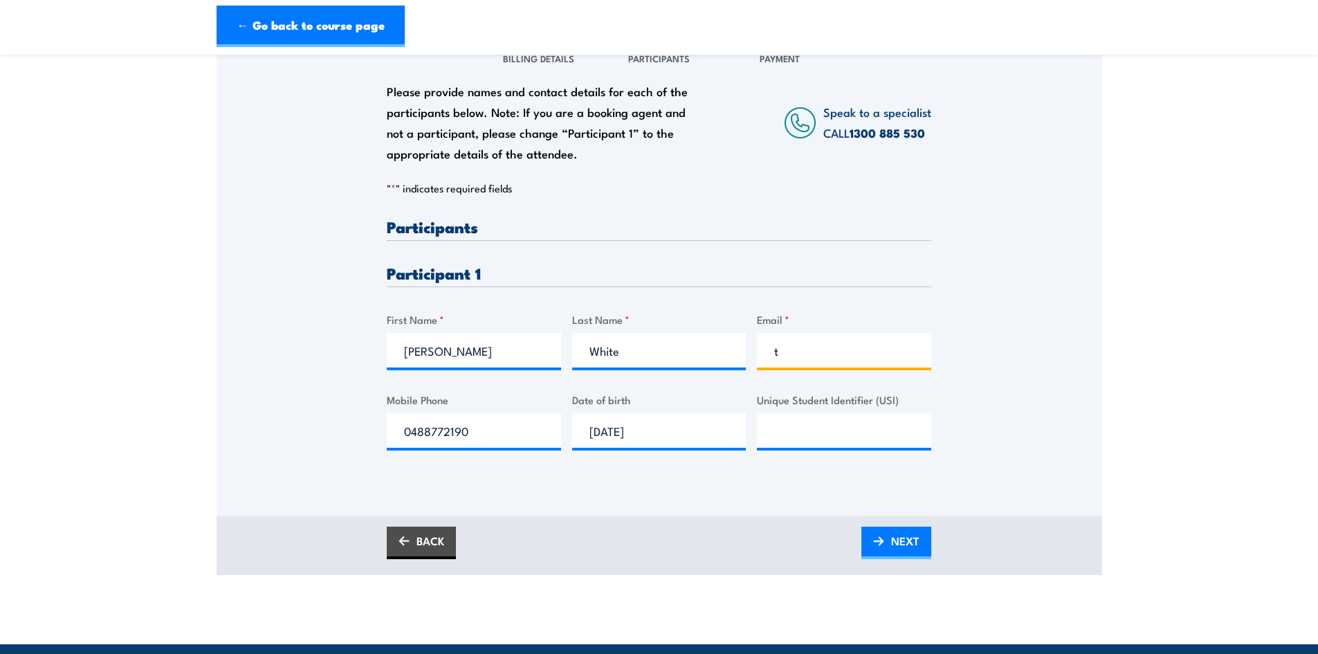
click at [818, 353] on input "t" at bounding box center [844, 350] width 174 height 35
click at [812, 351] on input "t" at bounding box center [844, 350] width 174 height 35
click at [807, 354] on input "t" at bounding box center [844, 350] width 174 height 35
click at [804, 356] on input "t" at bounding box center [844, 350] width 174 height 35
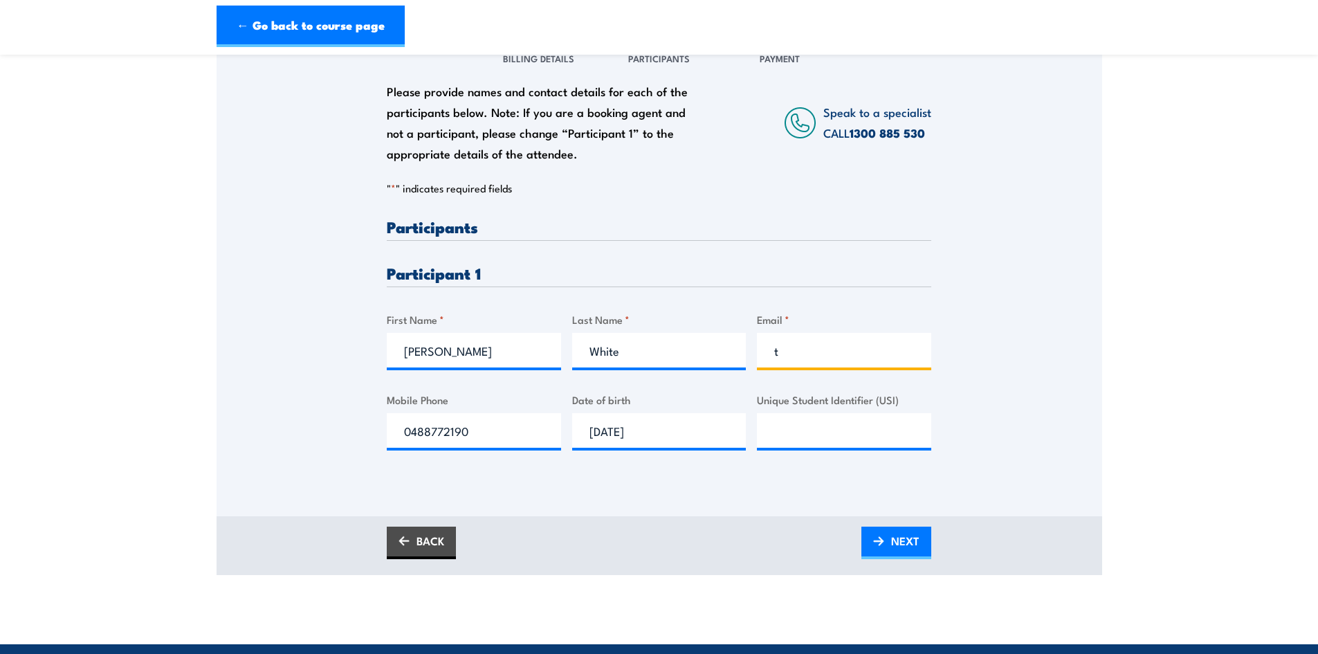
click at [802, 356] on input "t" at bounding box center [844, 350] width 174 height 35
click at [800, 356] on input "t" at bounding box center [844, 350] width 174 height 35
paste input "[EMAIL_ADDRESS][DOMAIN_NAME]"
click at [776, 354] on input "[EMAIL_ADDRESS][DOMAIN_NAME]" at bounding box center [844, 350] width 174 height 35
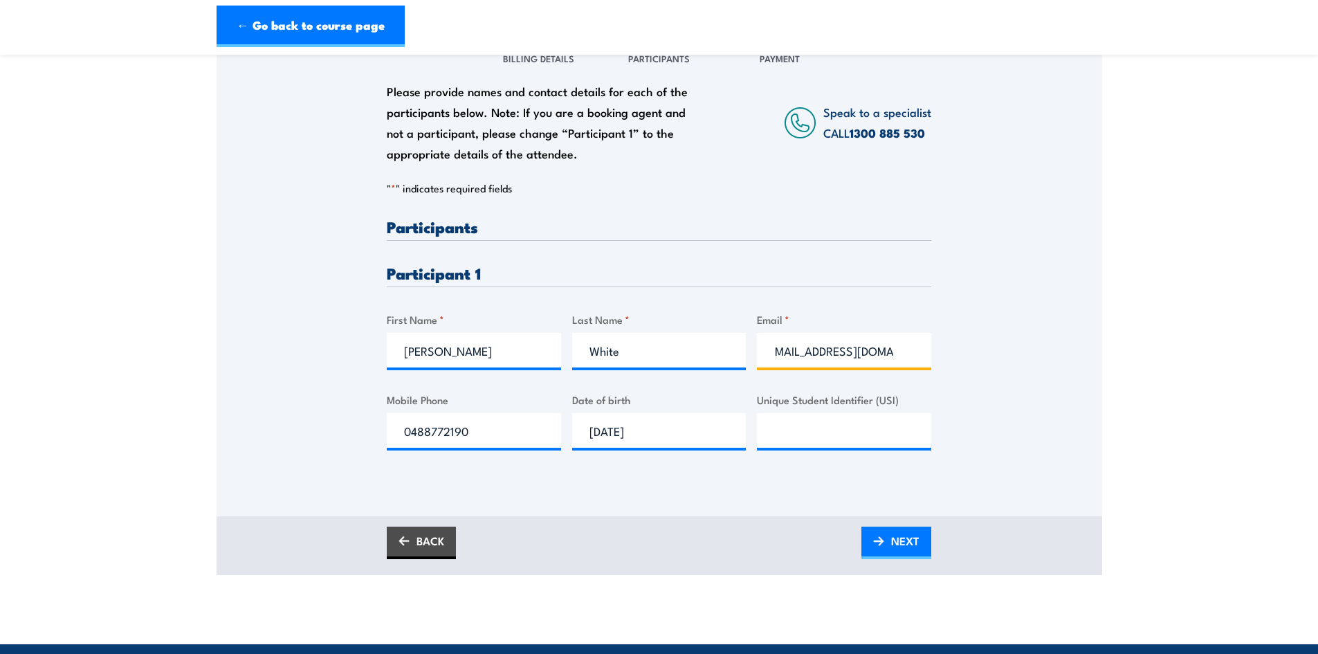
scroll to position [0, 0]
type input "[EMAIL_ADDRESS][DOMAIN_NAME]"
click at [893, 546] on span "NEXT" at bounding box center [905, 540] width 28 height 37
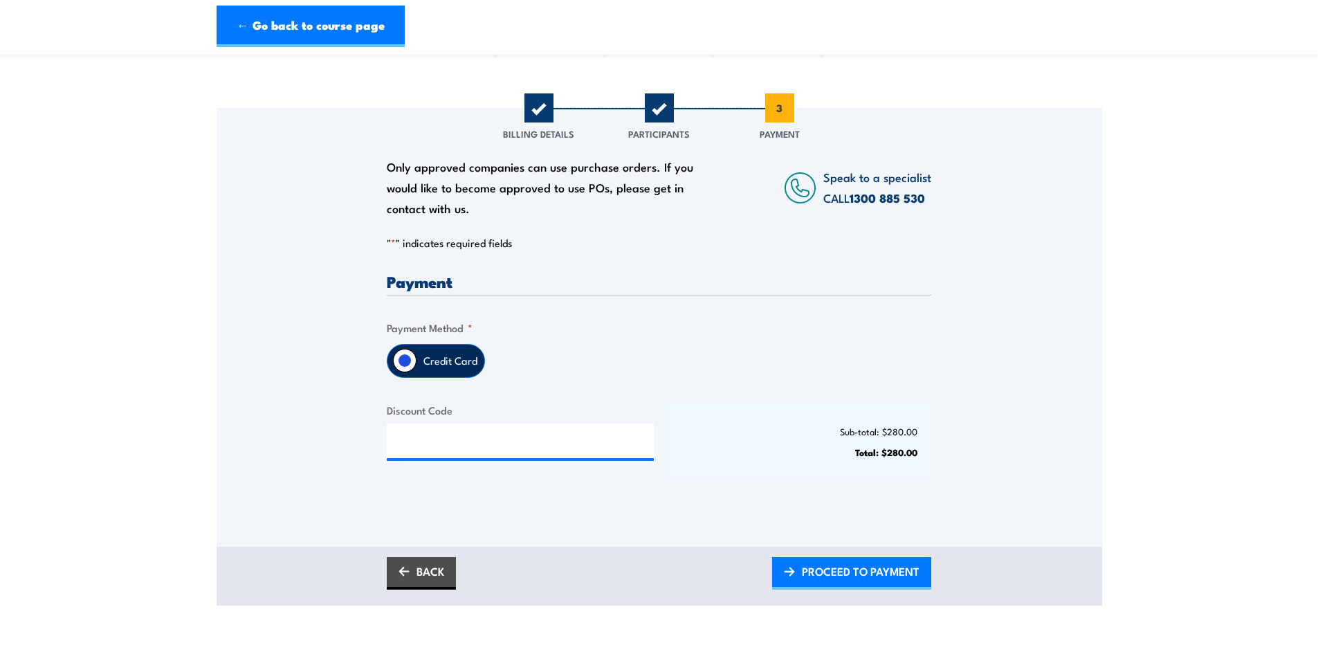
scroll to position [138, 0]
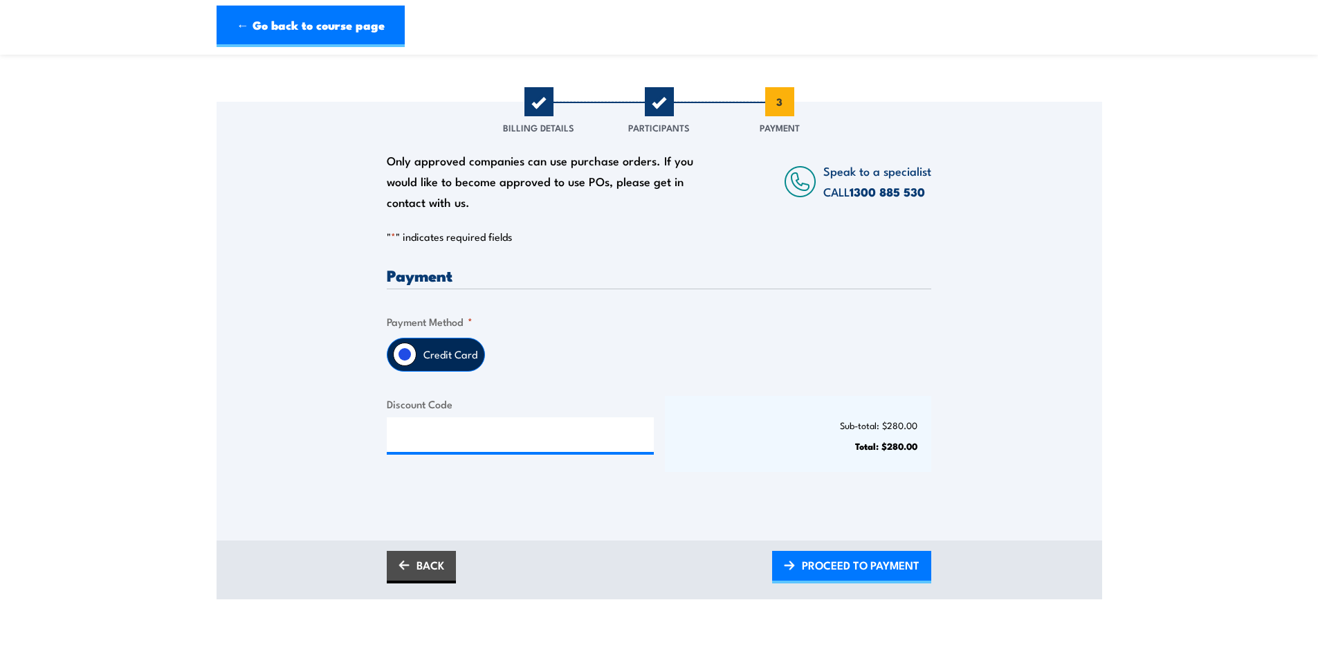
click at [403, 359] on input "Credit Card" at bounding box center [405, 355] width 24 height 24
click at [833, 562] on span "PROCEED TO PAYMENT" at bounding box center [861, 565] width 118 height 37
